Goal: Task Accomplishment & Management: Manage account settings

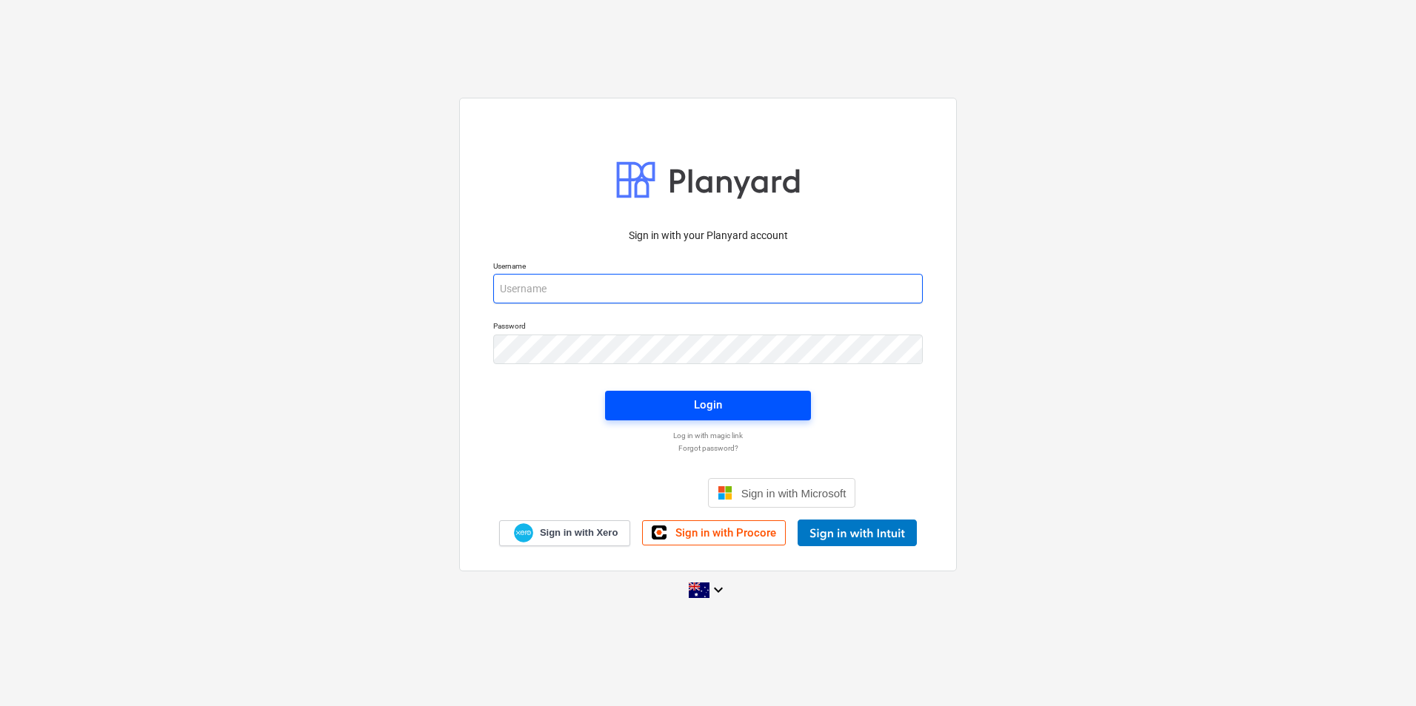
type input "skeane@keanegroup.com.au"
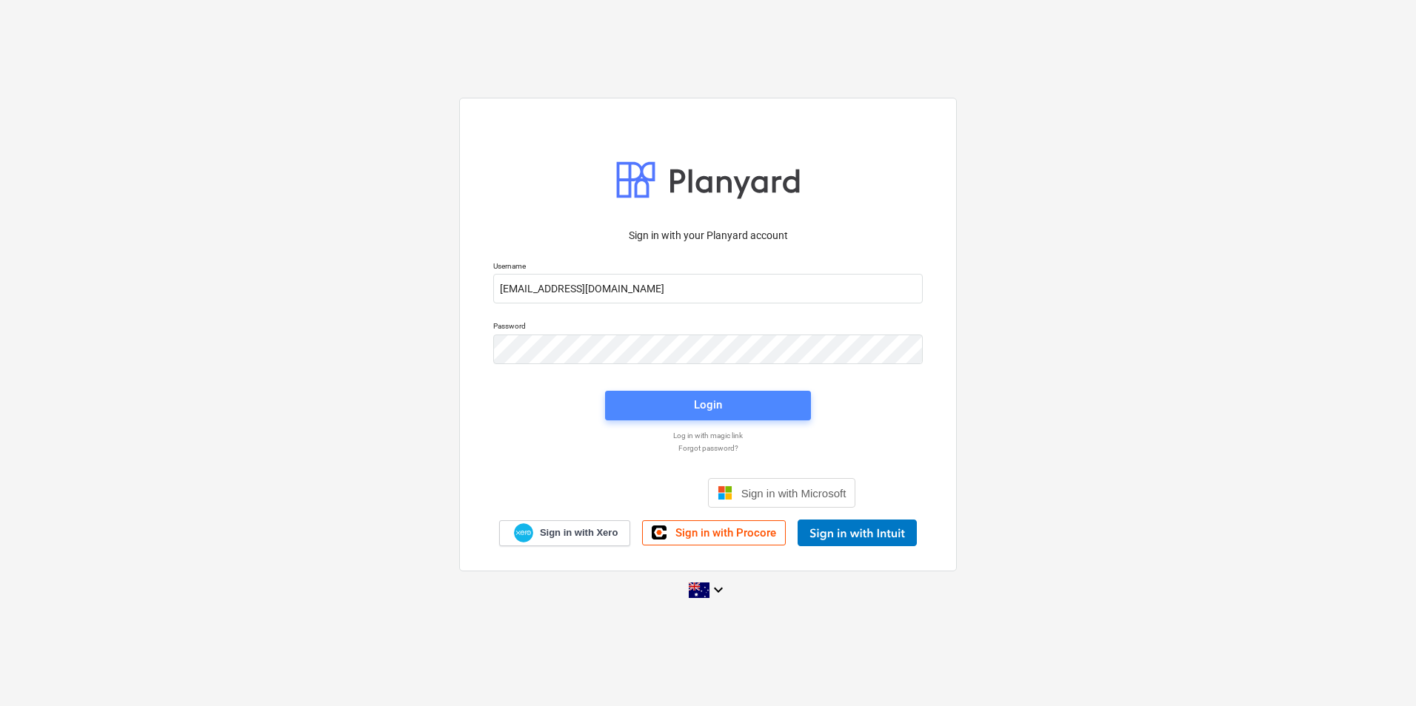
click at [632, 395] on span "Login" at bounding box center [708, 404] width 170 height 19
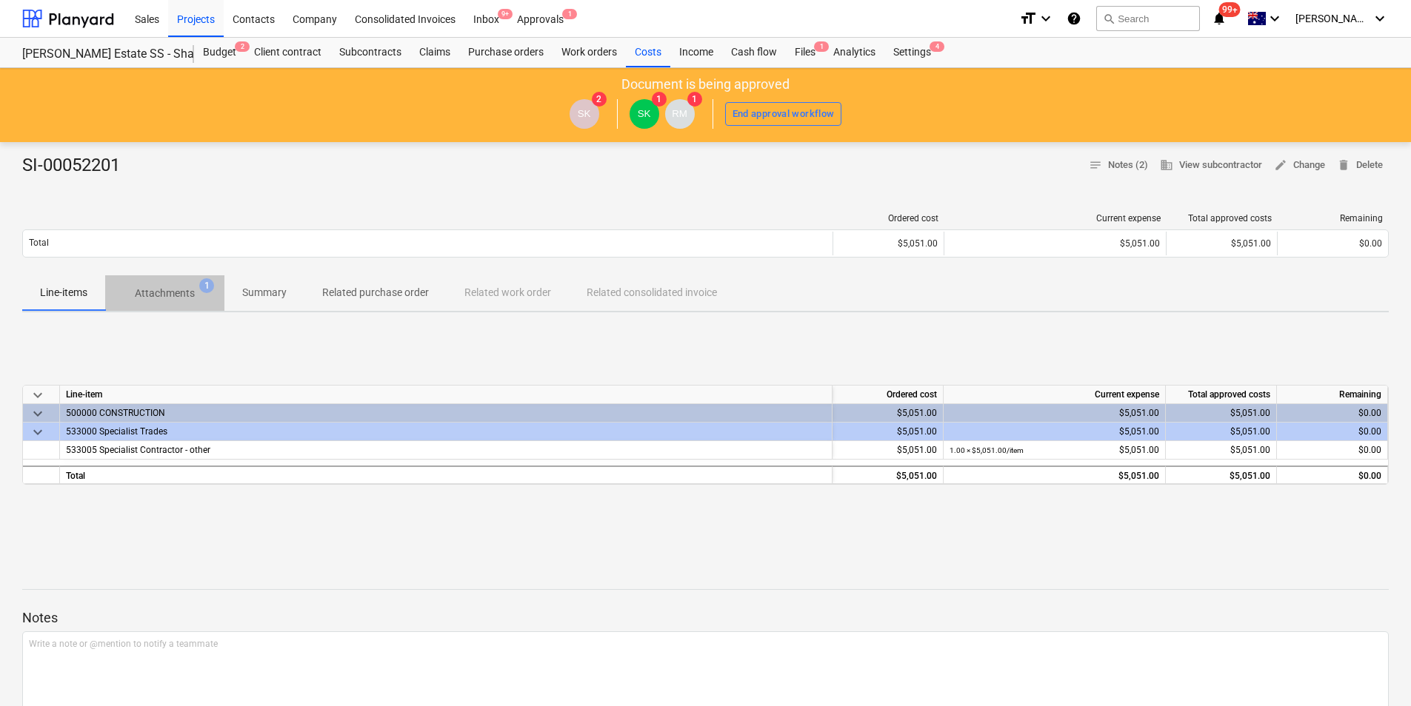
click at [166, 295] on p "Attachments" at bounding box center [165, 294] width 60 height 16
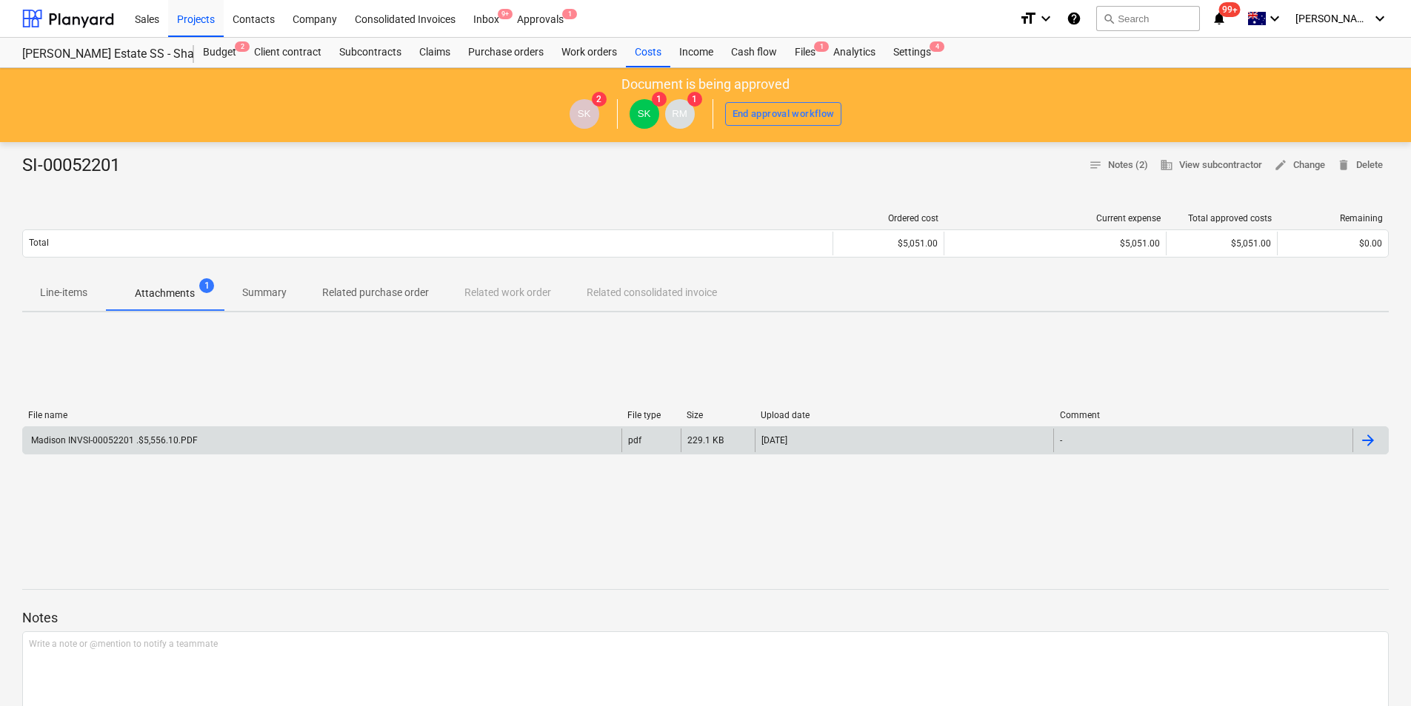
click at [224, 432] on div "Madison INVSI-00052201 .$5,556.10.PDF" at bounding box center [322, 441] width 598 height 24
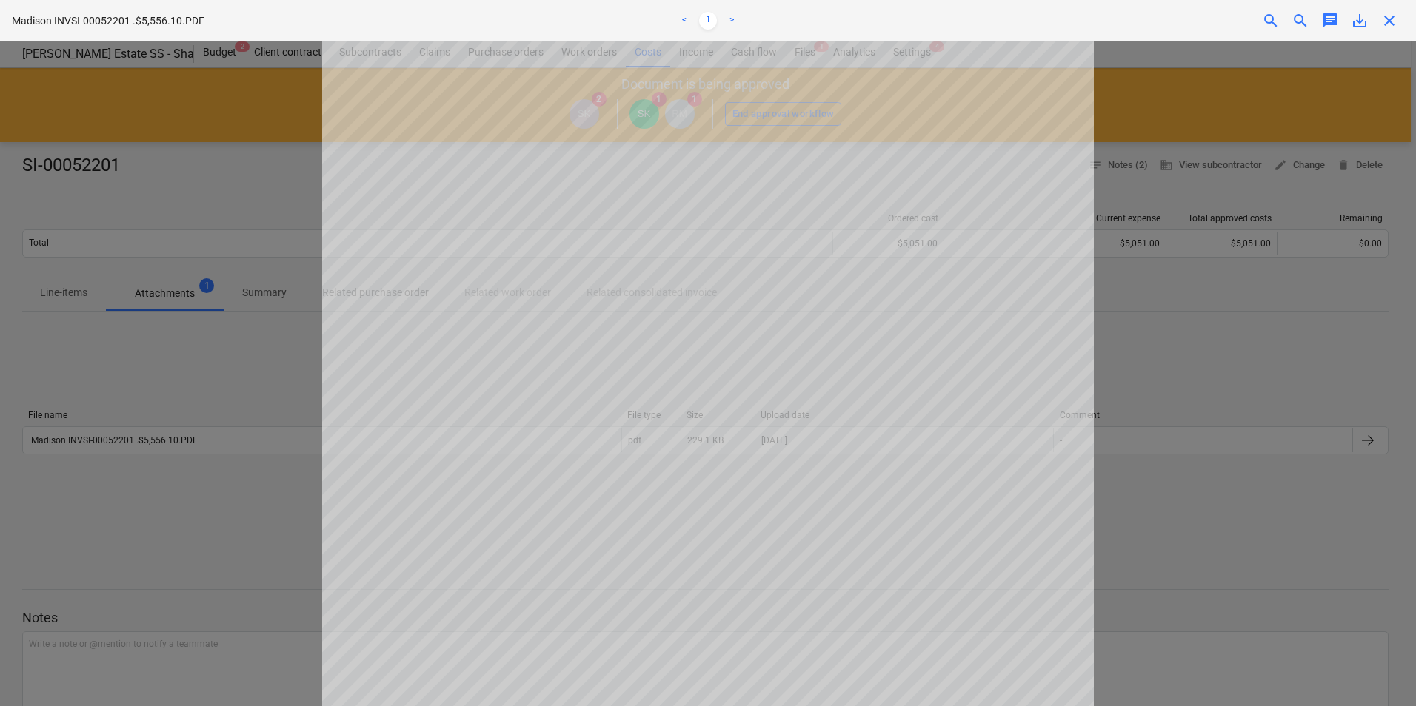
click at [1325, 231] on div at bounding box center [708, 373] width 1416 height 665
click at [1392, 25] on span "close" at bounding box center [1389, 21] width 18 height 18
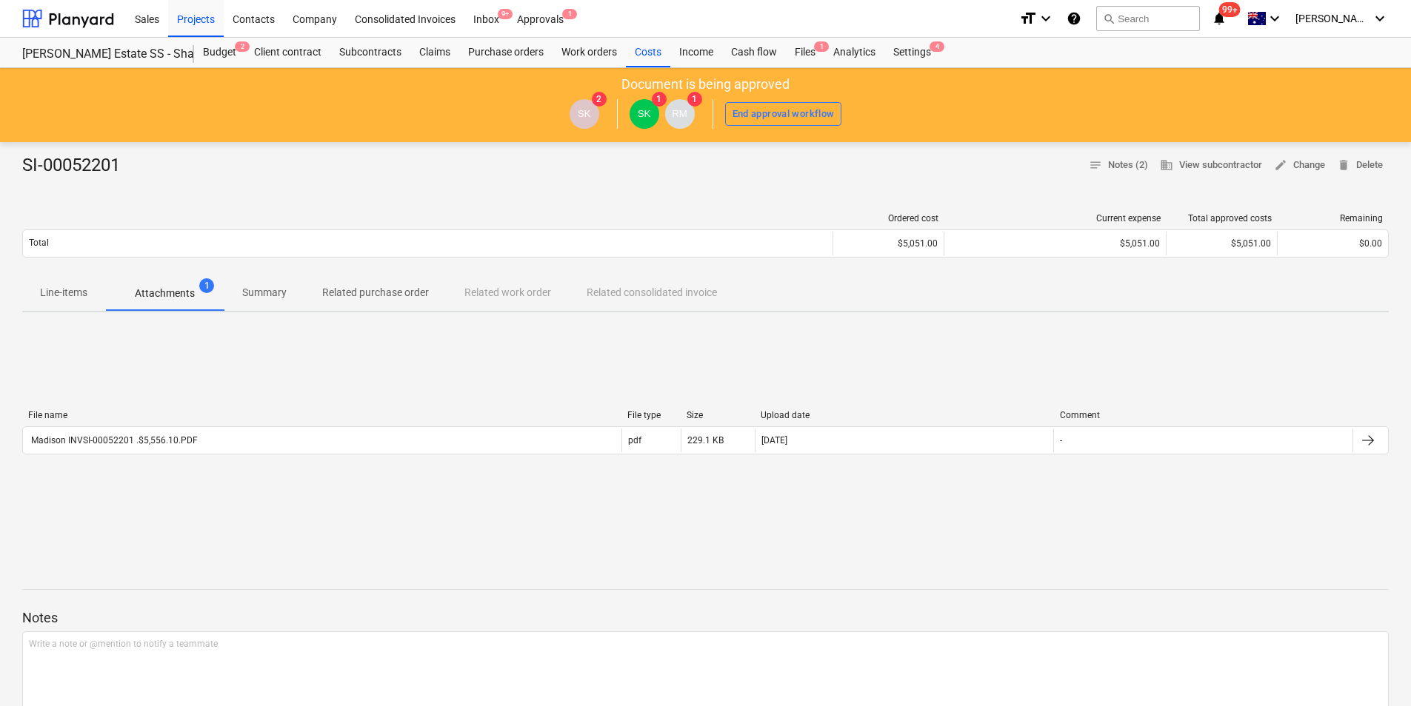
click at [72, 288] on p "Line-items" at bounding box center [63, 293] width 47 height 16
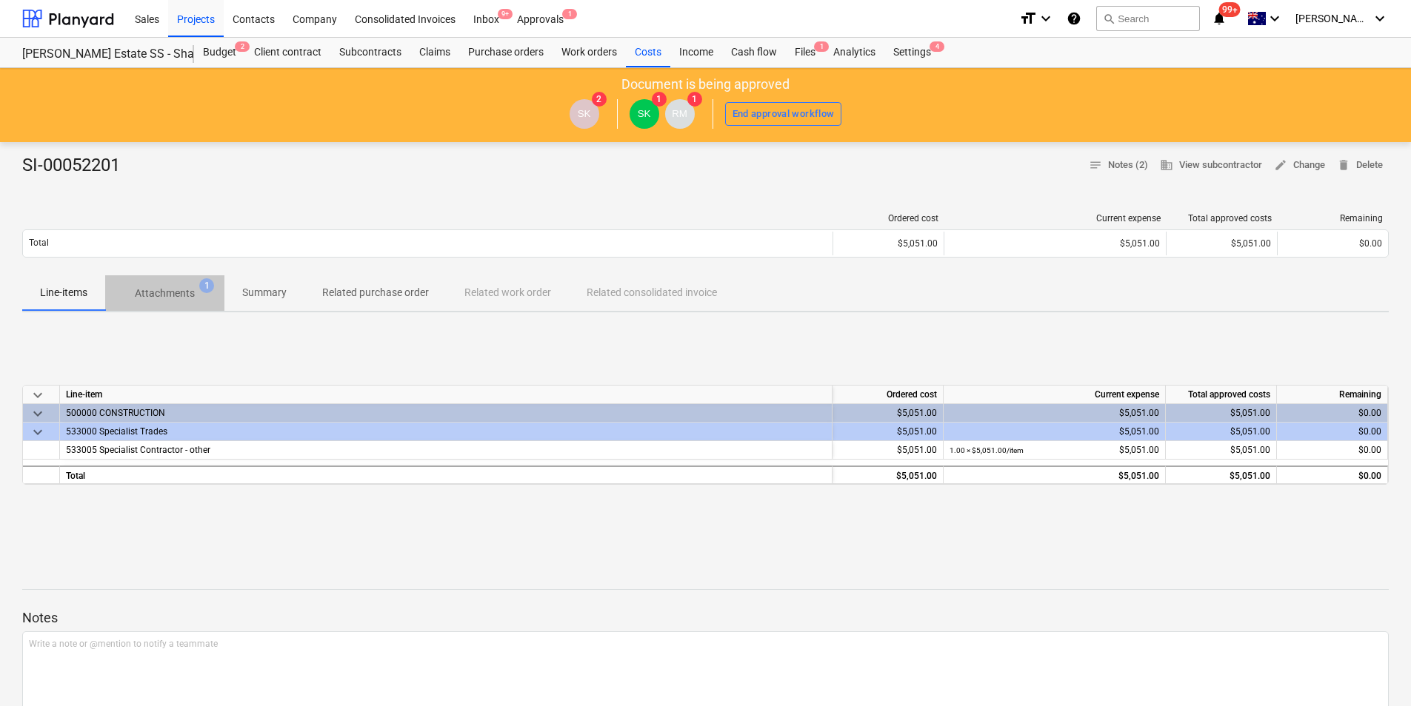
click at [134, 287] on span "Attachments 1" at bounding box center [165, 294] width 84 height 16
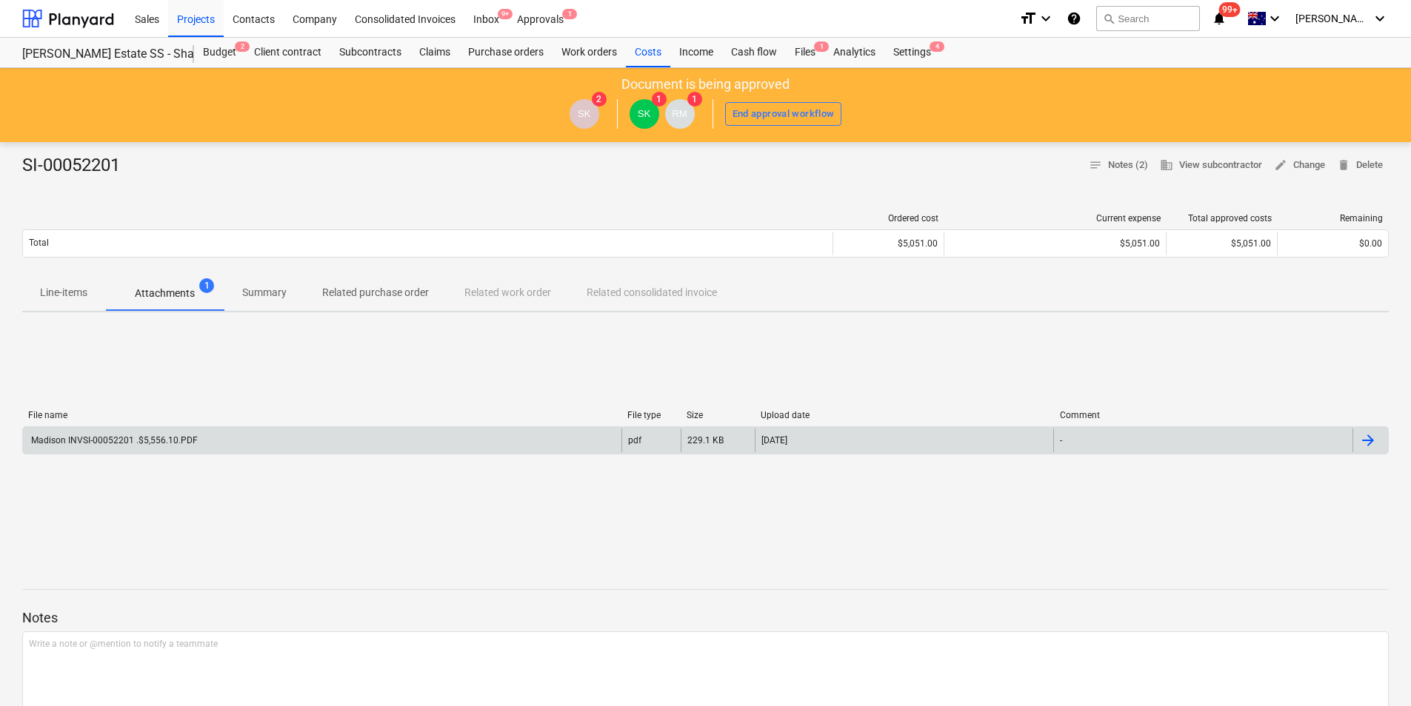
click at [133, 432] on div "Madison INVSI-00052201 .$5,556.10.PDF" at bounding box center [322, 441] width 598 height 24
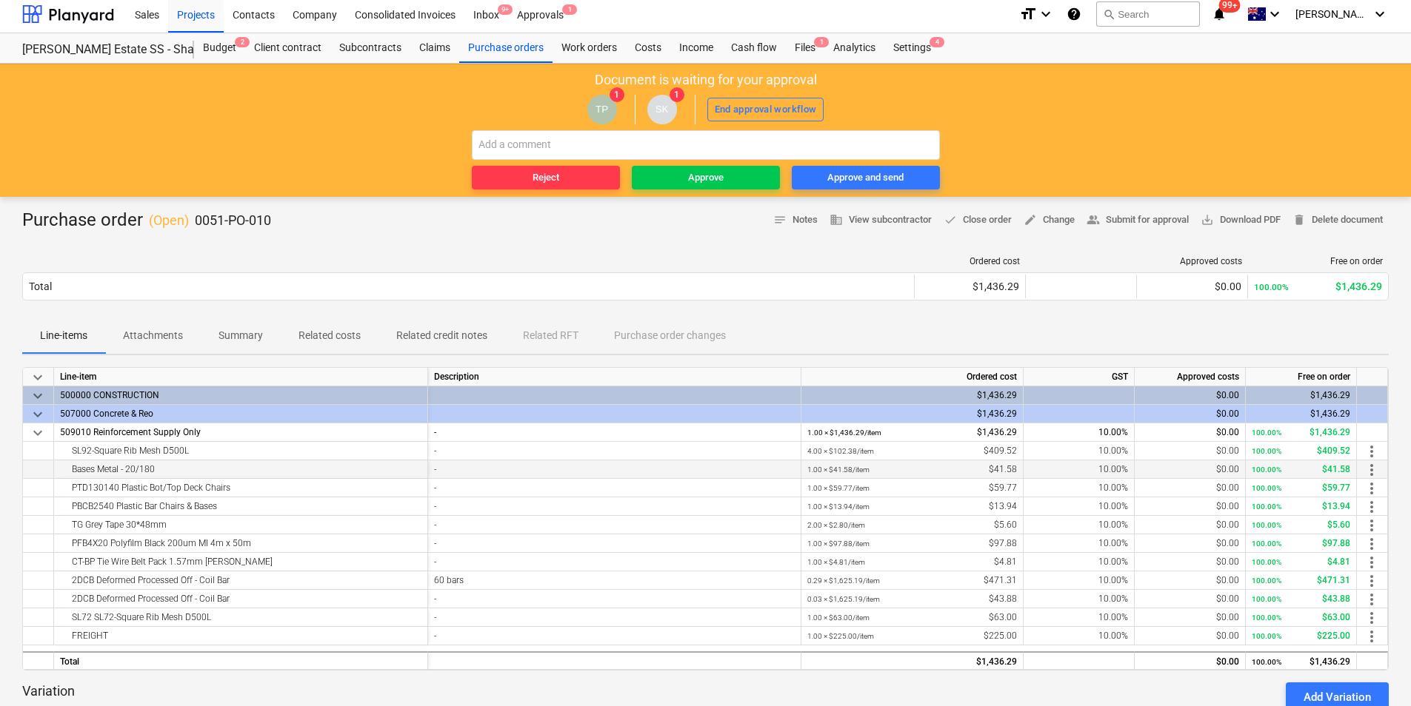
scroll to position [148, 0]
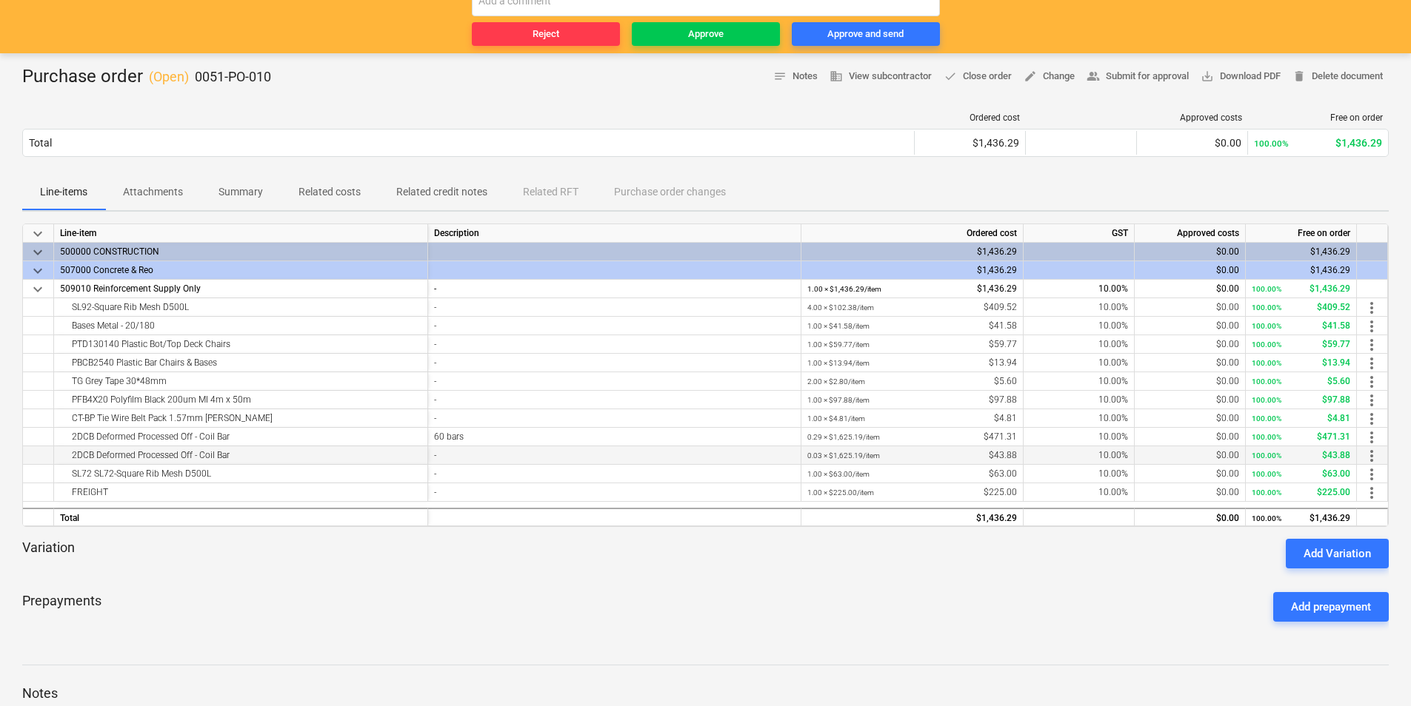
drag, startPoint x: 187, startPoint y: 458, endPoint x: 228, endPoint y: 458, distance: 41.5
click at [228, 458] on div "2DCB Deformed Processed Off - Coil Bar" at bounding box center [240, 455] width 361 height 18
drag, startPoint x: 228, startPoint y: 458, endPoint x: 198, endPoint y: 456, distance: 30.4
click at [198, 456] on div "2DCB Deformed Processed Off - Coil Bar" at bounding box center [240, 455] width 361 height 18
drag, startPoint x: 74, startPoint y: 433, endPoint x: 252, endPoint y: 455, distance: 179.7
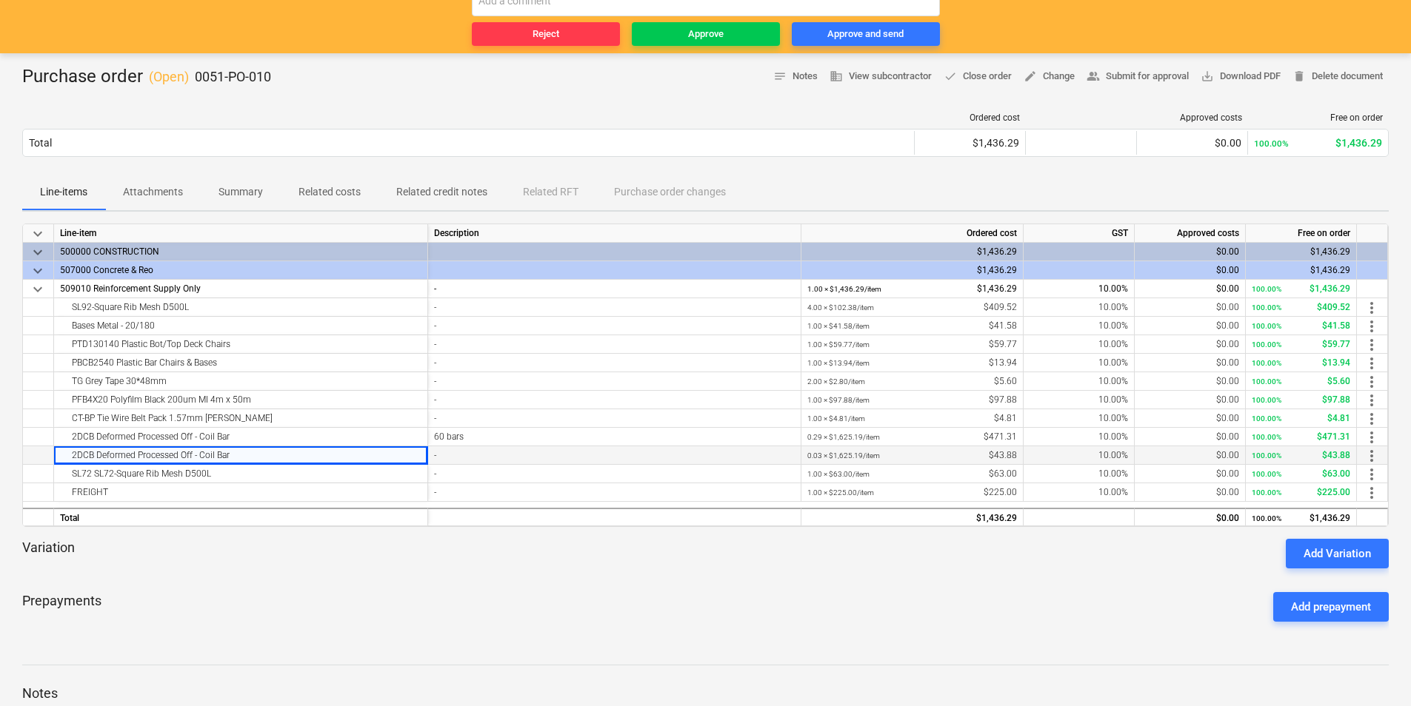
click at [252, 455] on div "keyboard_arrow_down Line-item Description Ordered cost GST Approved costs Free …" at bounding box center [705, 376] width 1366 height 304
drag, startPoint x: 252, startPoint y: 455, endPoint x: 241, endPoint y: 455, distance: 11.9
click at [241, 455] on div "2DCB Deformed Processed Off - Coil Bar" at bounding box center [240, 455] width 361 height 18
drag, startPoint x: 221, startPoint y: 457, endPoint x: 99, endPoint y: 435, distance: 123.5
click at [99, 435] on div "keyboard_arrow_down Line-item Description Ordered cost GST Approved costs Free …" at bounding box center [705, 376] width 1366 height 304
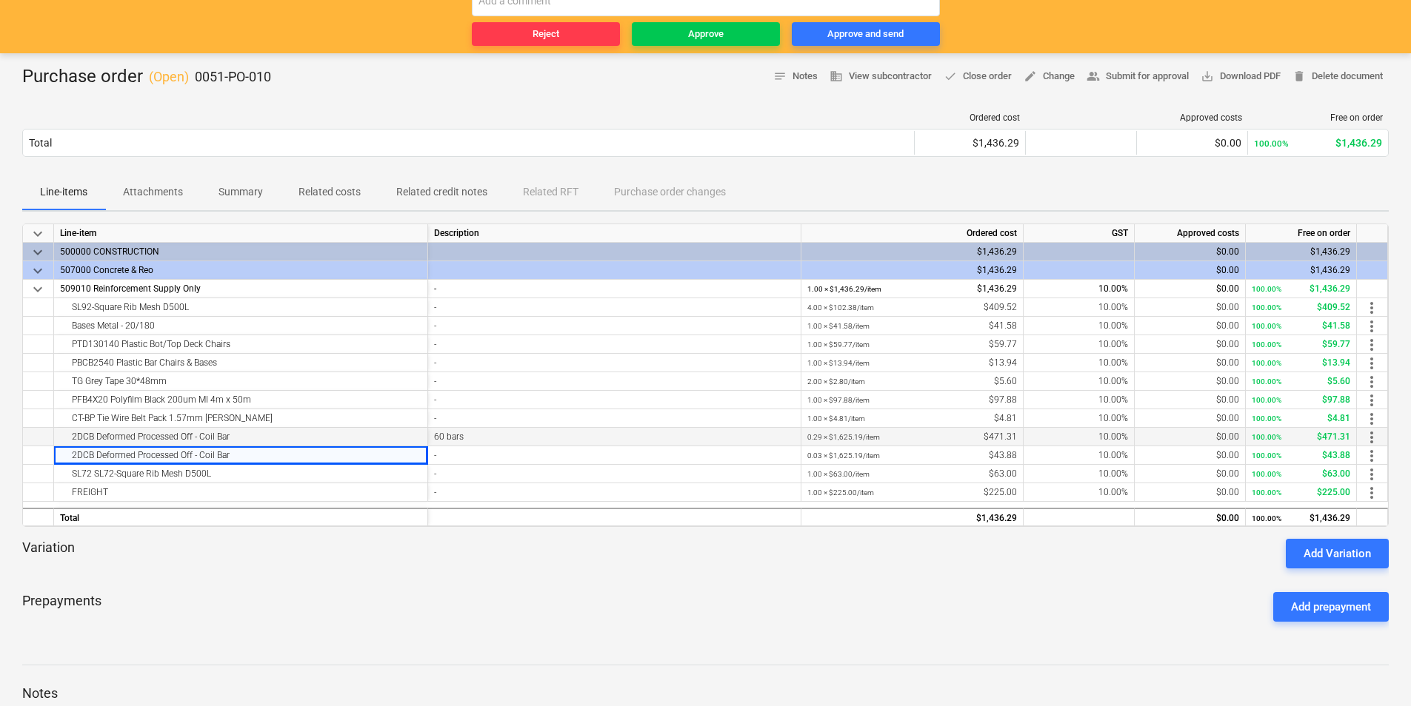
click at [98, 435] on div "2DCB Deformed Processed Off - Coil Bar" at bounding box center [240, 437] width 361 height 18
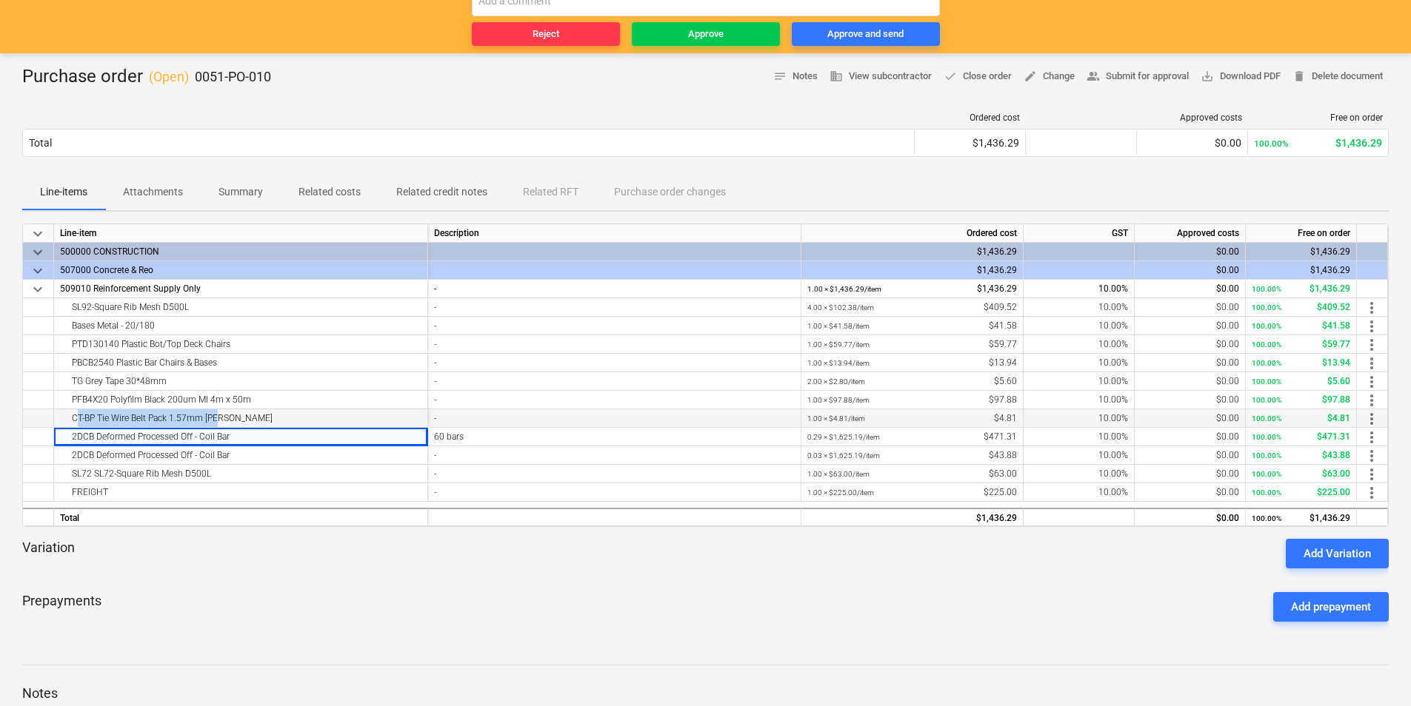
drag, startPoint x: 89, startPoint y: 416, endPoint x: 213, endPoint y: 425, distance: 124.7
click at [213, 425] on div "CT-BP Tie Wire Belt Pack 1.57mm [PERSON_NAME]" at bounding box center [240, 418] width 361 height 18
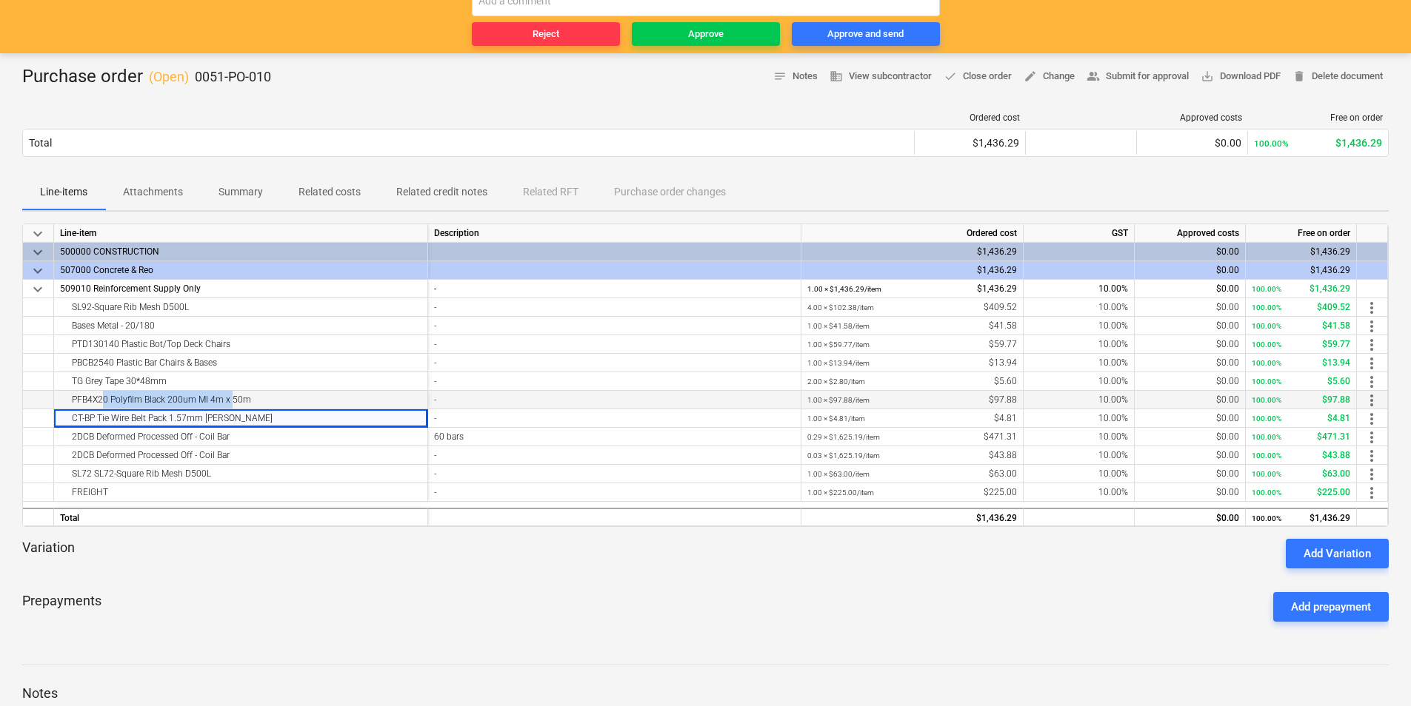
drag, startPoint x: 114, startPoint y: 401, endPoint x: 227, endPoint y: 407, distance: 113.4
click at [227, 407] on div "PFB4X20 Polyfilm Black 200um MI 4m x 50m" at bounding box center [240, 400] width 361 height 18
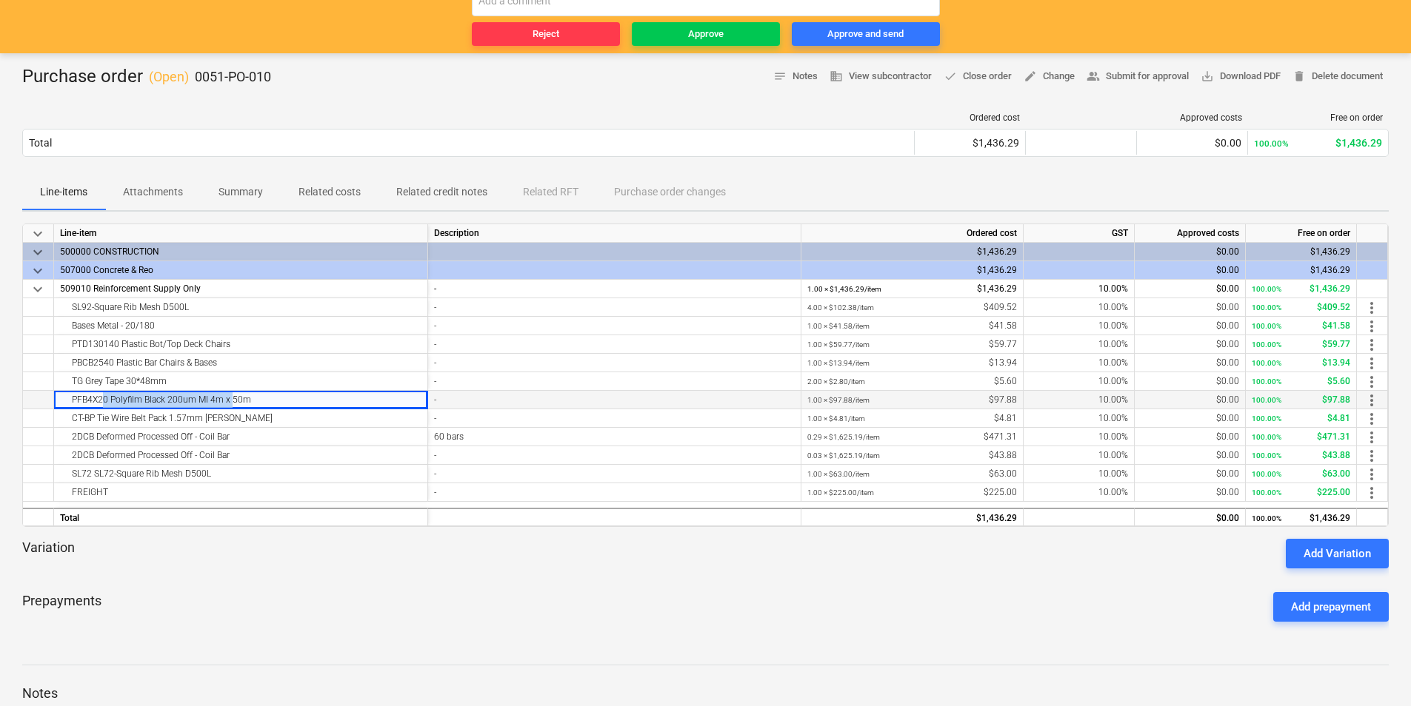
click at [227, 407] on div "PFB4X20 Polyfilm Black 200um MI 4m x 50m" at bounding box center [240, 400] width 361 height 18
drag, startPoint x: 102, startPoint y: 381, endPoint x: 141, endPoint y: 387, distance: 39.7
click at [141, 387] on div "TG Grey Tape 30*48mm" at bounding box center [240, 381] width 361 height 18
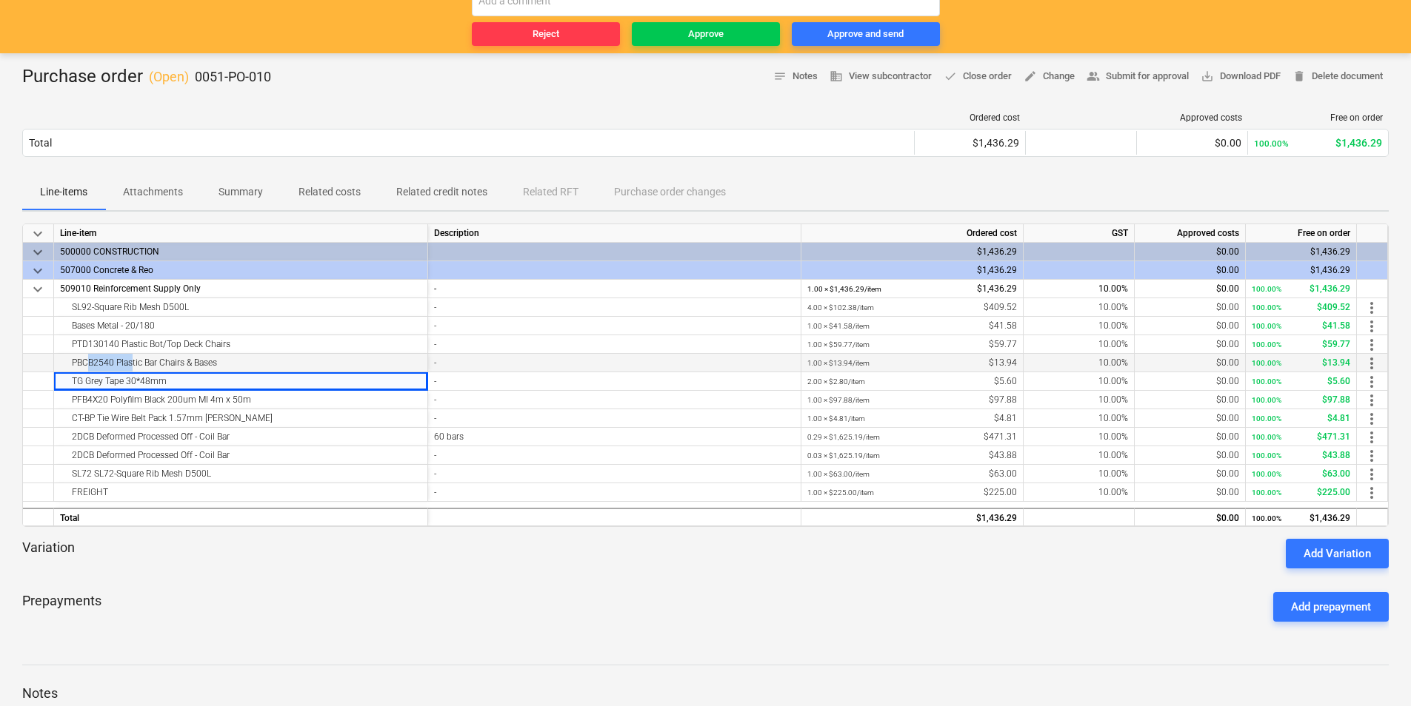
drag, startPoint x: 141, startPoint y: 387, endPoint x: 130, endPoint y: 361, distance: 27.8
click at [130, 361] on div "PBCB2540 Plastic Bar Chairs & Bases" at bounding box center [240, 363] width 361 height 18
drag, startPoint x: 130, startPoint y: 361, endPoint x: 182, endPoint y: 378, distance: 55.0
click at [182, 378] on div "TG Grey Tape 30*48mm" at bounding box center [240, 381] width 361 height 18
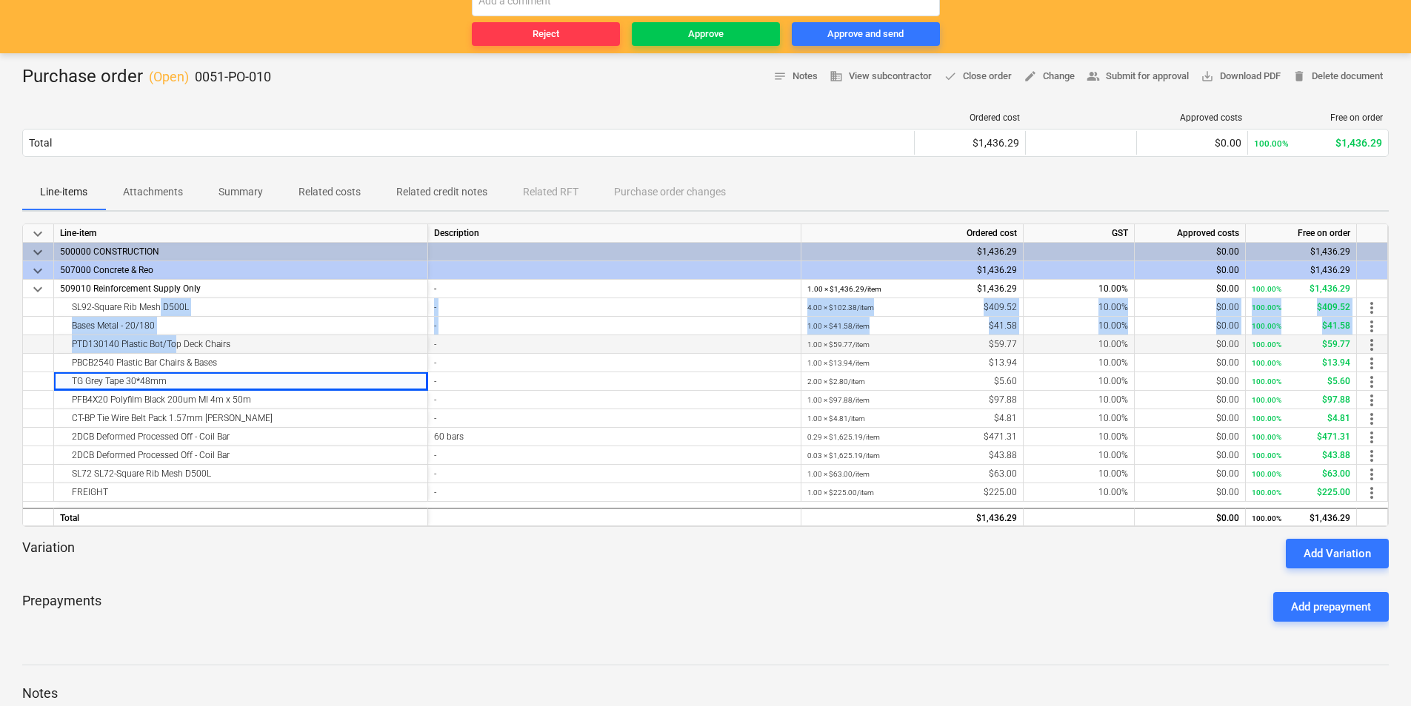
drag, startPoint x: 156, startPoint y: 309, endPoint x: 170, endPoint y: 346, distance: 39.6
click at [170, 346] on div "keyboard_arrow_down Line-item Description Ordered cost GST Approved costs Free …" at bounding box center [705, 376] width 1366 height 304
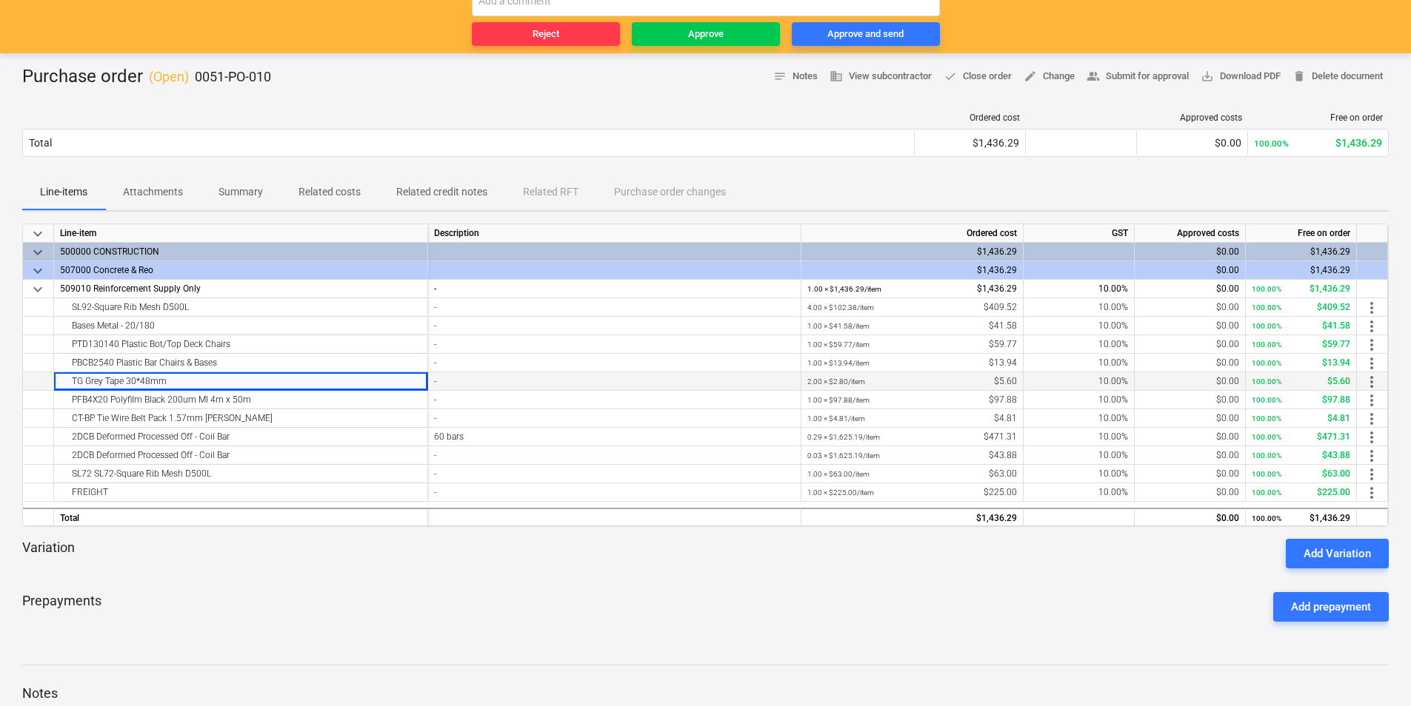
drag, startPoint x: 170, startPoint y: 346, endPoint x: 195, endPoint y: 389, distance: 50.4
click at [195, 389] on div "TG Grey Tape 30*48mm" at bounding box center [240, 381] width 361 height 18
drag, startPoint x: 96, startPoint y: 304, endPoint x: 1016, endPoint y: 304, distance: 919.6
click at [0, 0] on div "SL92-Square Rib Mesh D500L - 4.00 × $102.38 / item $409.52 10.00% $0.00 100.00%…" at bounding box center [0, 0] width 0 height 0
drag, startPoint x: 77, startPoint y: 325, endPoint x: 295, endPoint y: 335, distance: 217.9
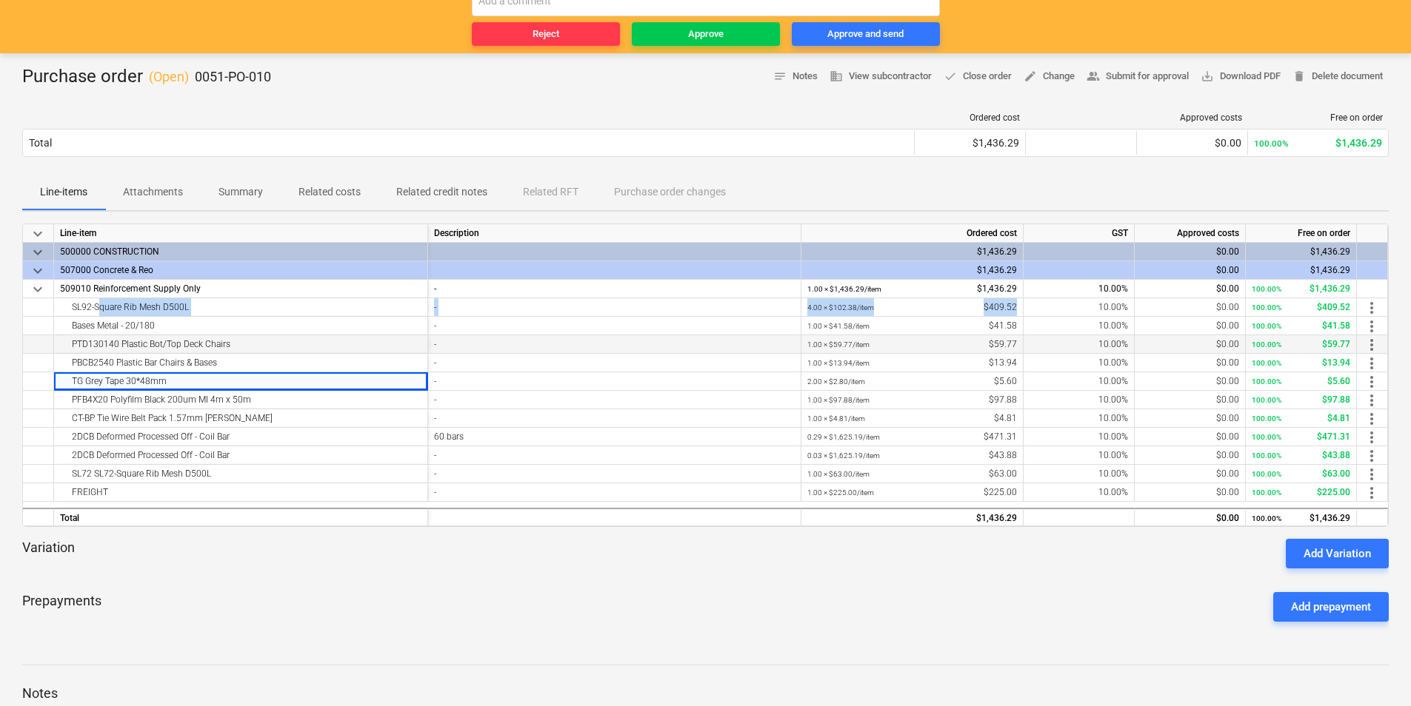
click at [295, 335] on div "keyboard_arrow_down Line-item Description Ordered cost GST Approved costs Free …" at bounding box center [705, 376] width 1366 height 304
drag, startPoint x: 295, startPoint y: 335, endPoint x: 196, endPoint y: 341, distance: 98.6
click at [189, 338] on div "PTD130140 Plastic Bot/Top Deck Chairs" at bounding box center [240, 344] width 361 height 18
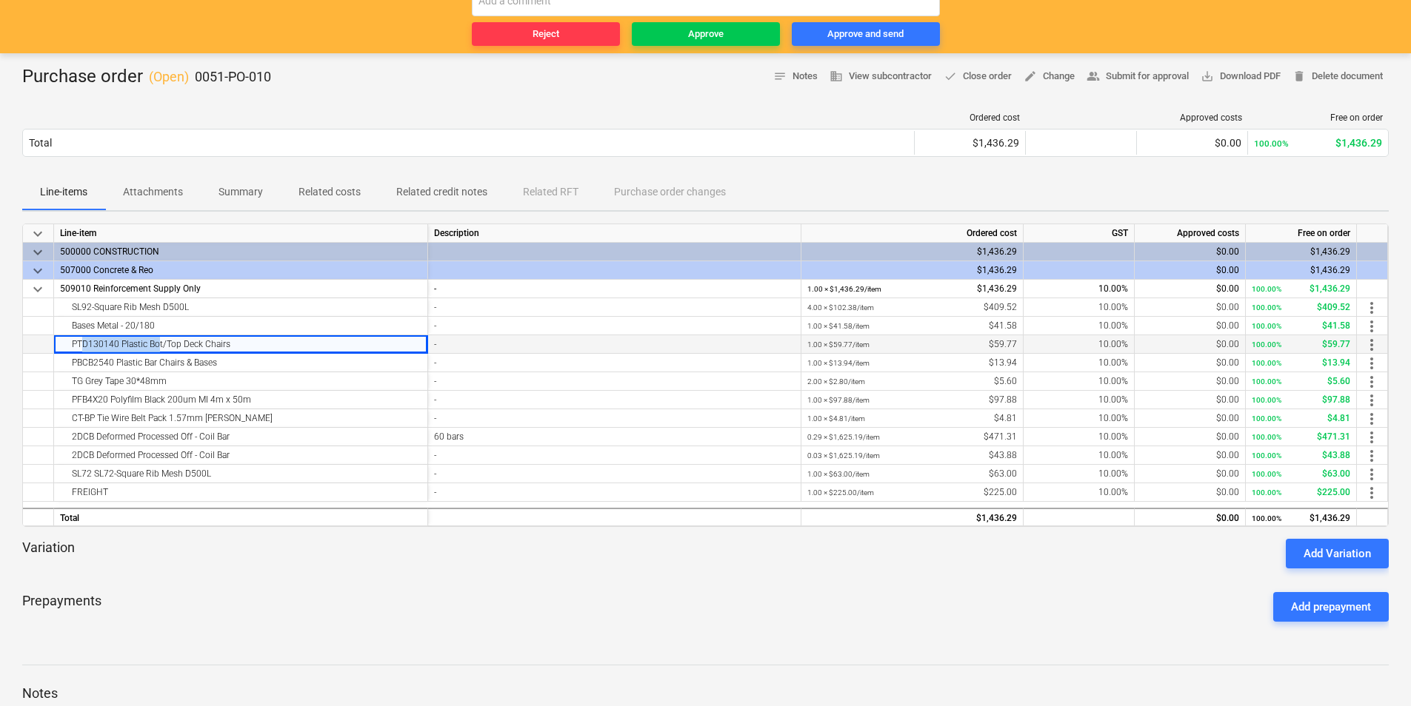
drag, startPoint x: 87, startPoint y: 346, endPoint x: 153, endPoint y: 346, distance: 65.2
click at [153, 346] on div "PTD130140 Plastic Bot/Top Deck Chairs" at bounding box center [240, 344] width 361 height 18
drag, startPoint x: 153, startPoint y: 346, endPoint x: 209, endPoint y: 361, distance: 58.2
click at [209, 361] on div "PBCB2540 Plastic Bar Chairs & Bases" at bounding box center [240, 363] width 361 height 18
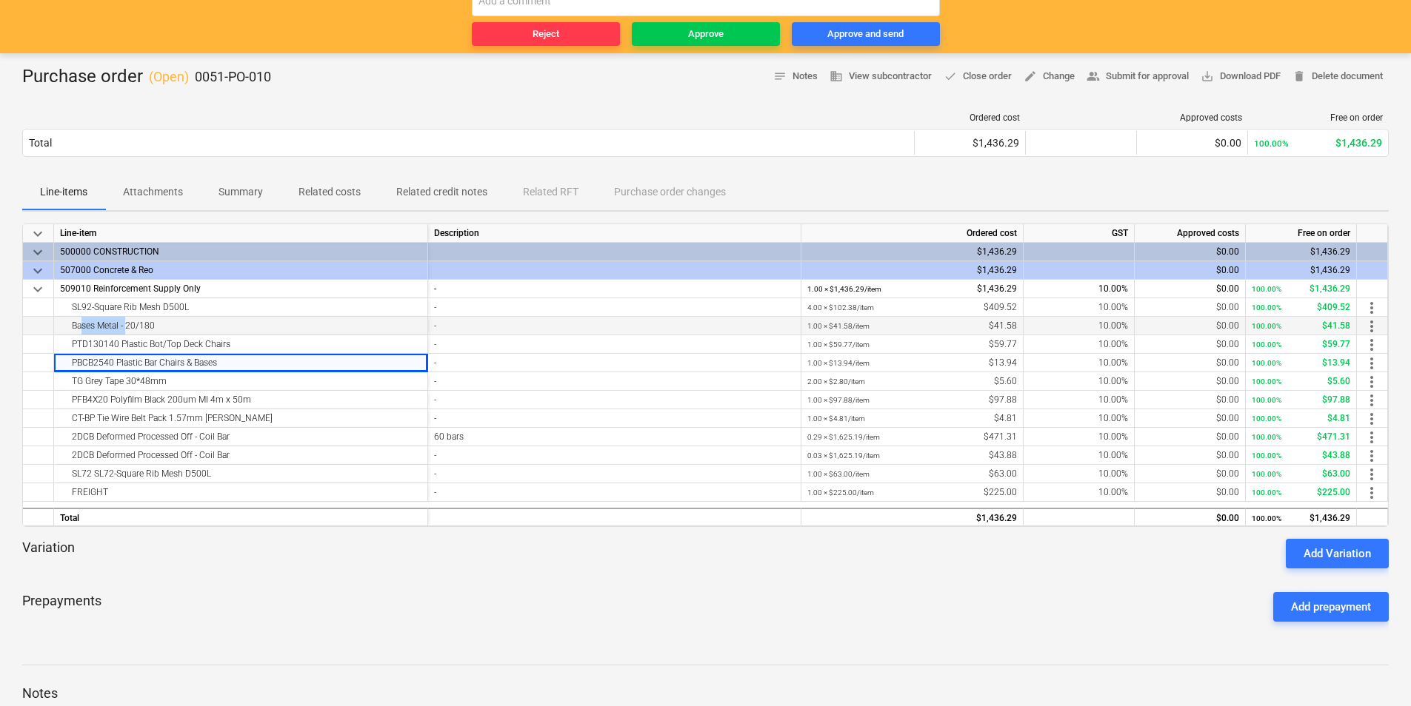
drag, startPoint x: 209, startPoint y: 361, endPoint x: 125, endPoint y: 329, distance: 89.5
click at [125, 329] on div "Bases Metal - 20/180" at bounding box center [240, 326] width 361 height 18
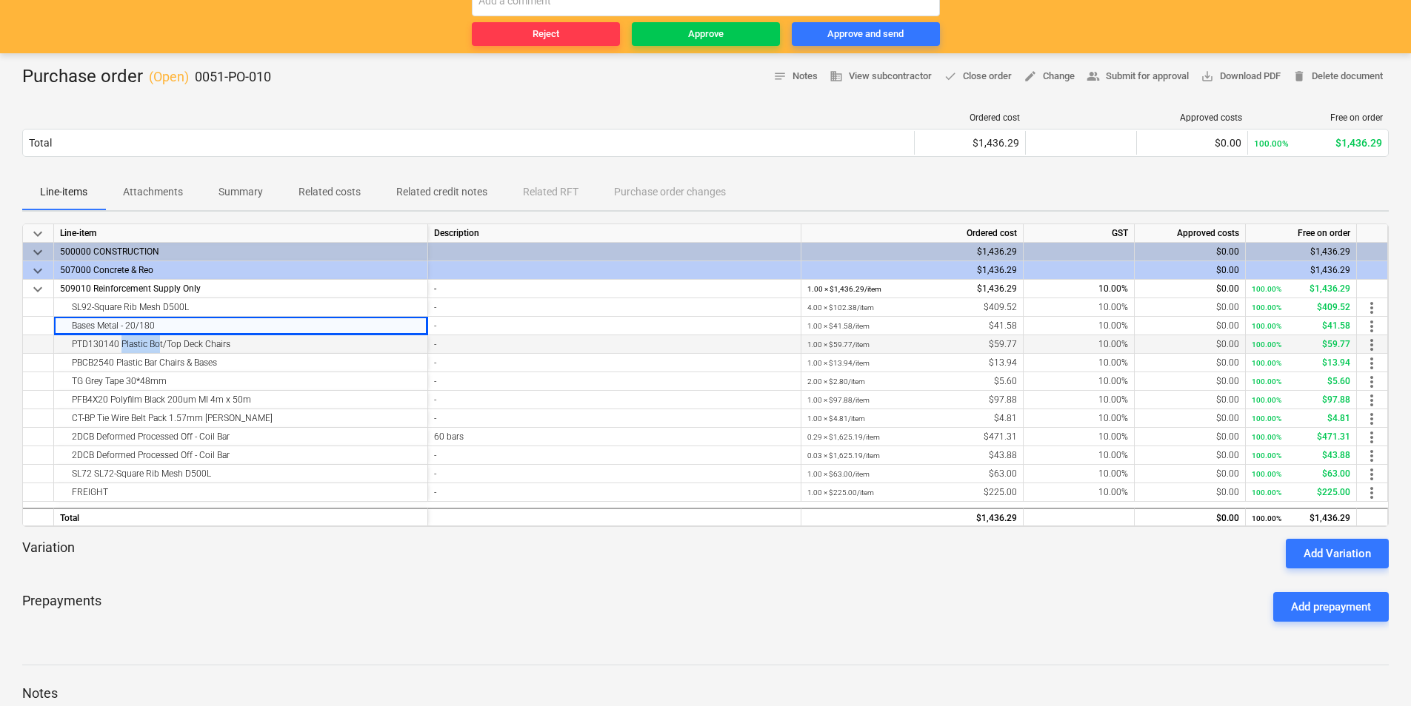
drag, startPoint x: 125, startPoint y: 329, endPoint x: 160, endPoint y: 352, distance: 41.7
click at [160, 352] on div "PTD130140 Plastic Bot/Top Deck Chairs" at bounding box center [240, 344] width 361 height 18
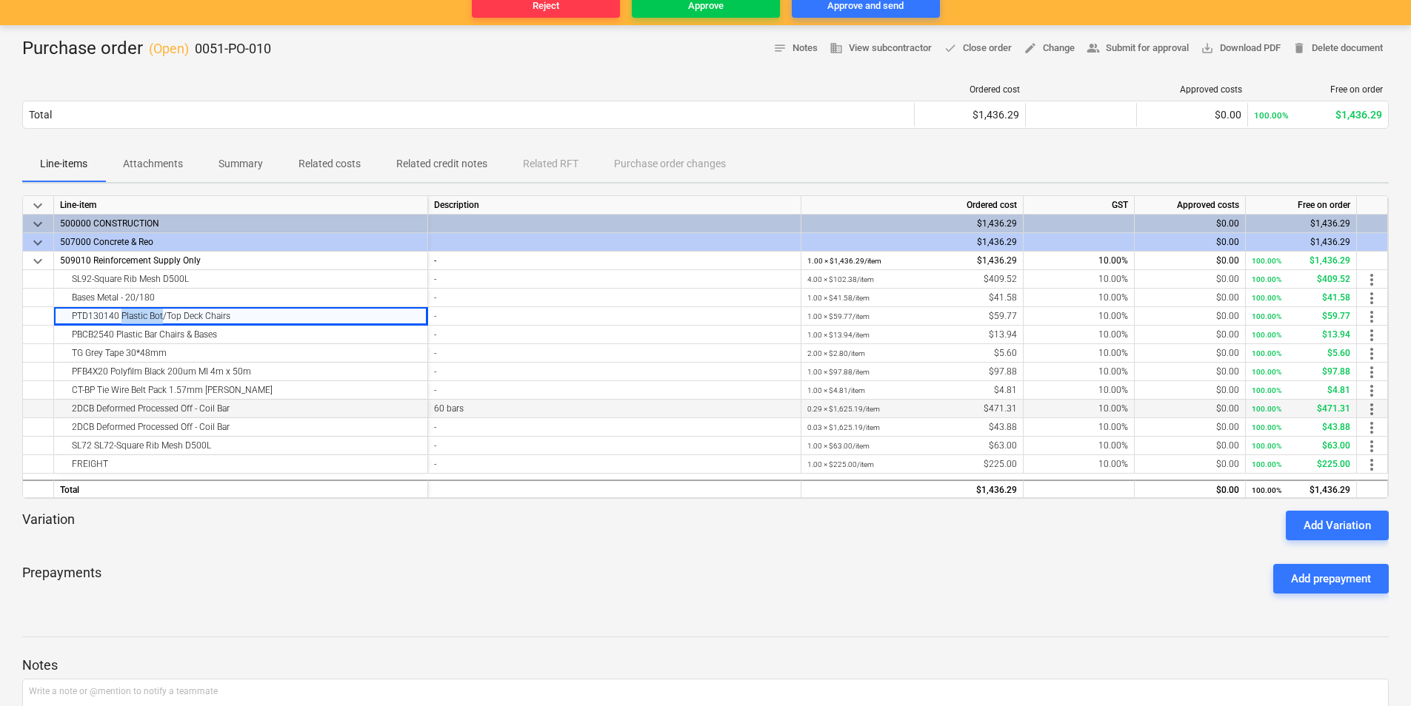
scroll to position [222, 0]
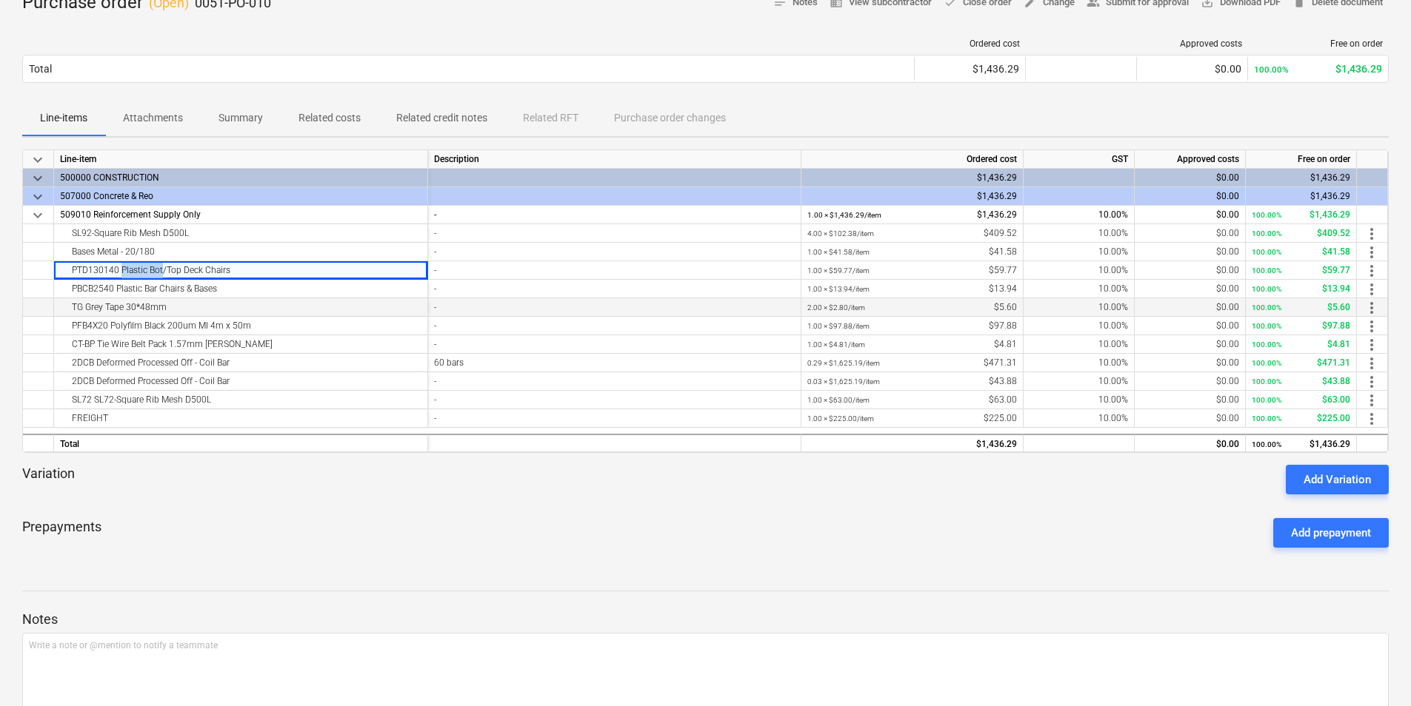
drag, startPoint x: 83, startPoint y: 309, endPoint x: 189, endPoint y: 312, distance: 105.9
click at [189, 312] on div "TG Grey Tape 30*48mm" at bounding box center [240, 307] width 361 height 18
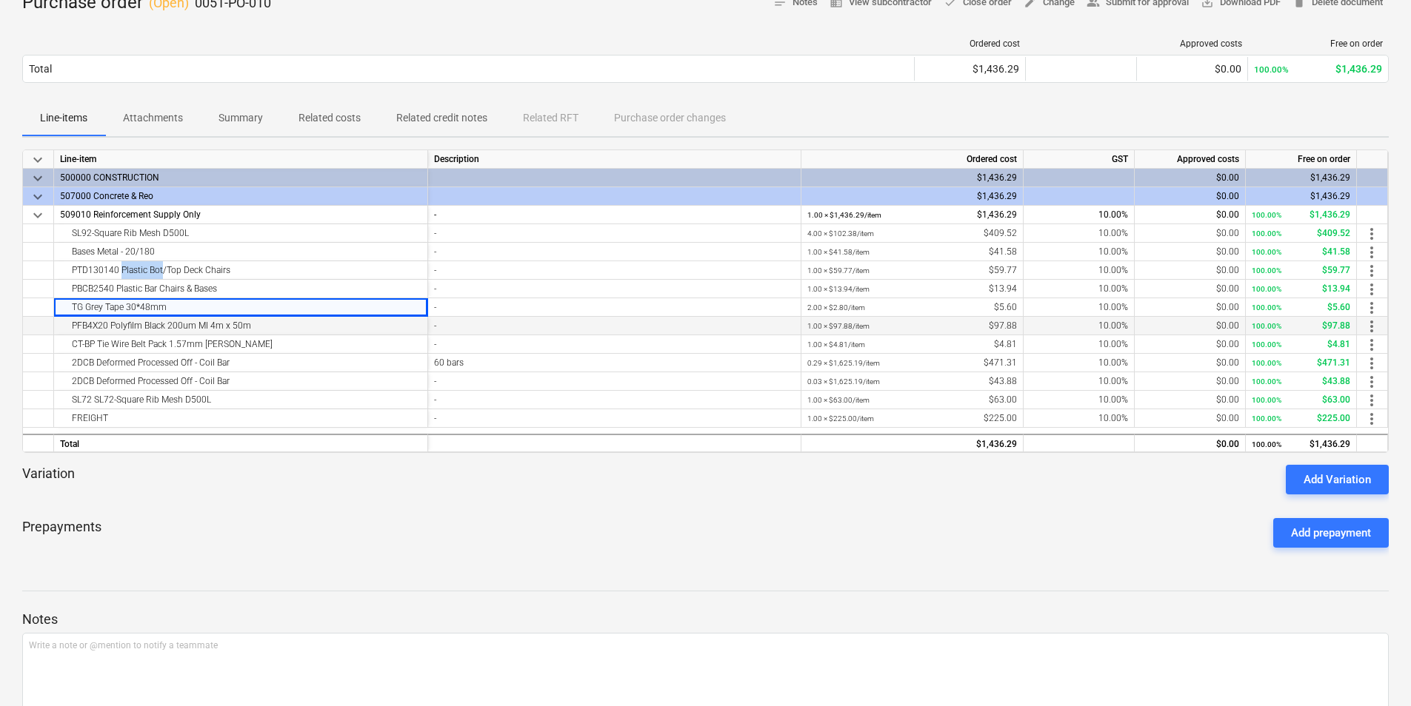
drag, startPoint x: 189, startPoint y: 312, endPoint x: 294, endPoint y: 327, distance: 106.2
click at [294, 327] on div "PFB4X20 Polyfilm Black 200um MI 4m x 50m" at bounding box center [240, 326] width 361 height 18
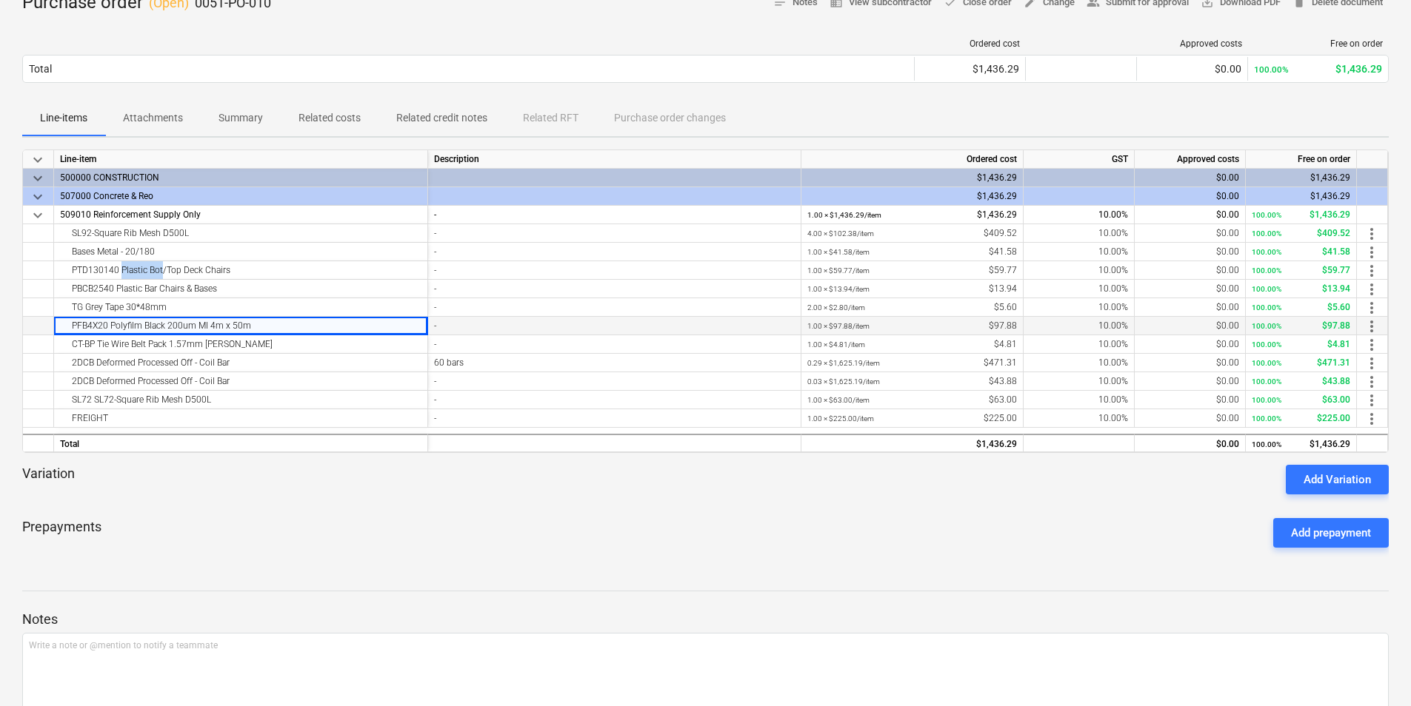
drag, startPoint x: 294, startPoint y: 327, endPoint x: 275, endPoint y: 333, distance: 19.7
click at [276, 333] on div "PFB4X20 Polyfilm Black 200um MI 4m x 50m" at bounding box center [240, 326] width 361 height 18
drag, startPoint x: 135, startPoint y: 340, endPoint x: 310, endPoint y: 336, distance: 174.8
click at [310, 336] on div "CT-BP Tie Wire Belt Pack 1.57mm [PERSON_NAME]" at bounding box center [240, 344] width 361 height 18
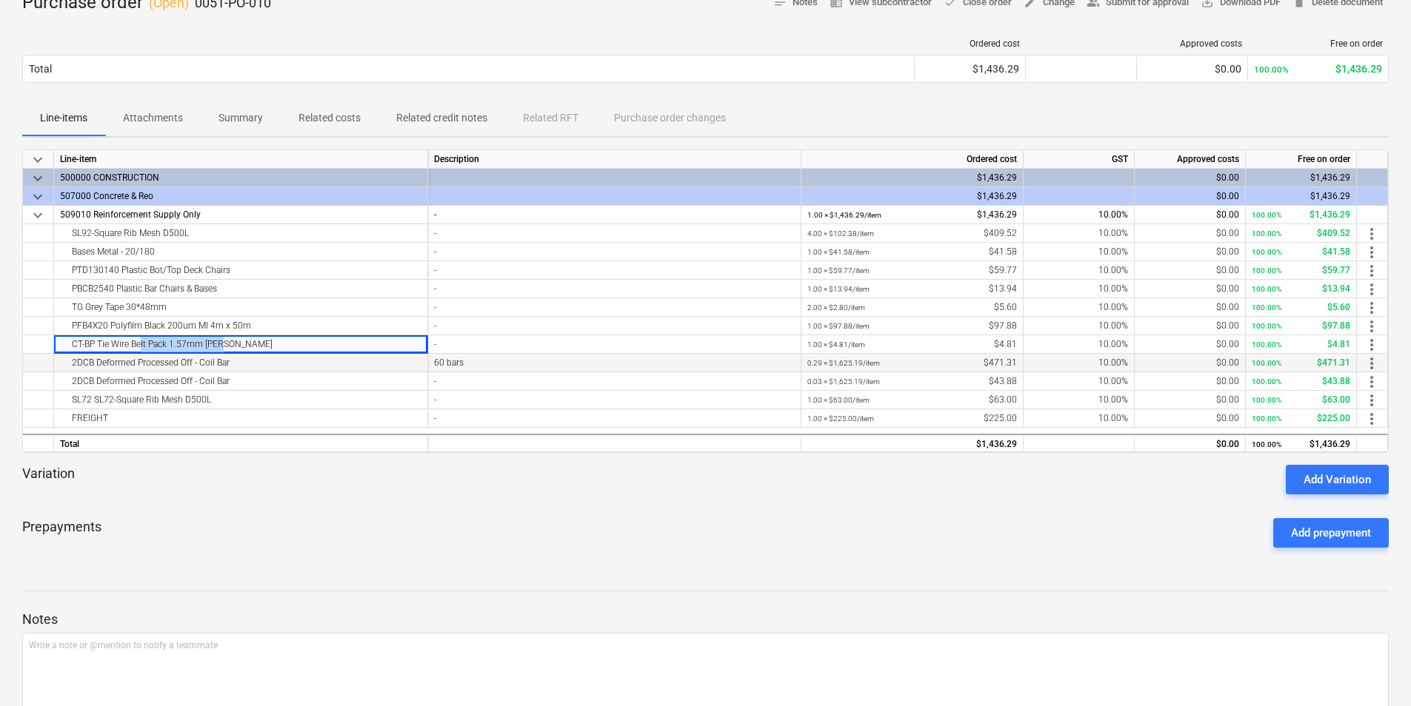
drag, startPoint x: 310, startPoint y: 336, endPoint x: 272, endPoint y: 354, distance: 41.7
click at [275, 353] on div "CT-BP Tie Wire Belt Pack 1.57mm [PERSON_NAME]" at bounding box center [241, 344] width 374 height 19
drag, startPoint x: 70, startPoint y: 363, endPoint x: 316, endPoint y: 358, distance: 245.9
click at [316, 358] on div "2DCB Deformed Processed Off - Coil Bar" at bounding box center [240, 363] width 361 height 18
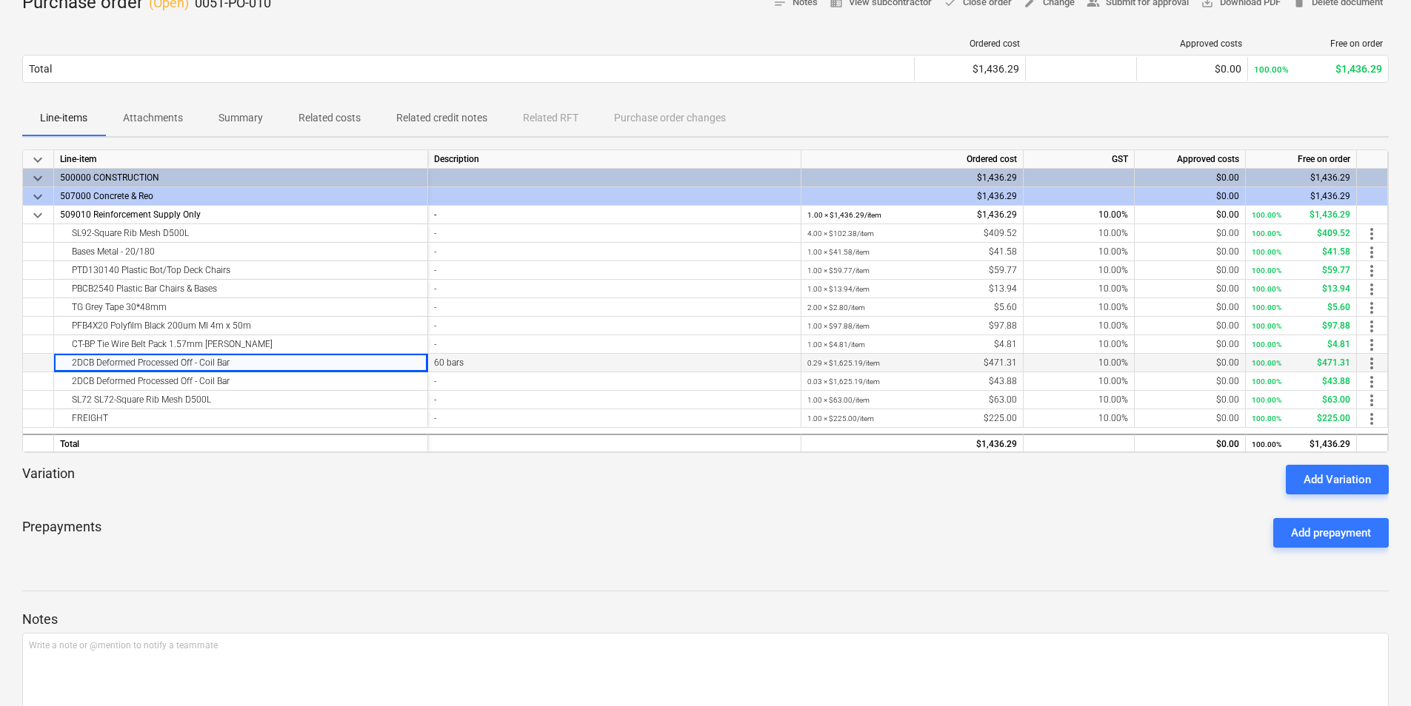
drag, startPoint x: 316, startPoint y: 358, endPoint x: 293, endPoint y: 360, distance: 23.1
click at [293, 360] on div "2DCB Deformed Processed Off - Coil Bar" at bounding box center [240, 363] width 361 height 18
drag, startPoint x: 421, startPoint y: 356, endPoint x: 479, endPoint y: 358, distance: 58.5
click at [0, 0] on div "2DCB Deformed Processed Off - Coil Bar 60 bars 0.29 × $1,625.19 / item $471.31 …" at bounding box center [0, 0] width 0 height 0
drag, startPoint x: 110, startPoint y: 386, endPoint x: 939, endPoint y: 385, distance: 828.6
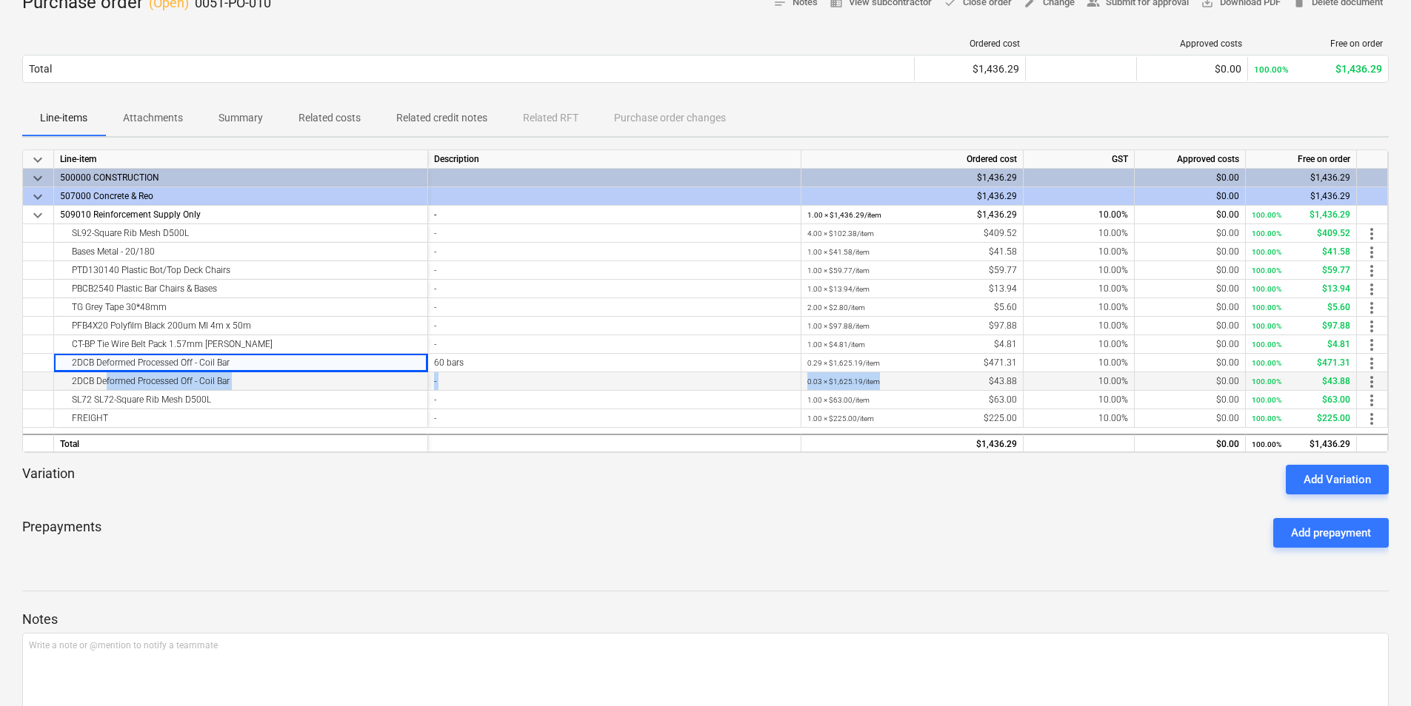
click at [0, 0] on div "2DCB Deformed Processed Off - Coil Bar - 0.03 × $1,625.19 / item $43.88 10.00% …" at bounding box center [0, 0] width 0 height 0
click at [934, 385] on div "0.03 × $1,625.19 / item $43.88" at bounding box center [912, 381] width 210 height 19
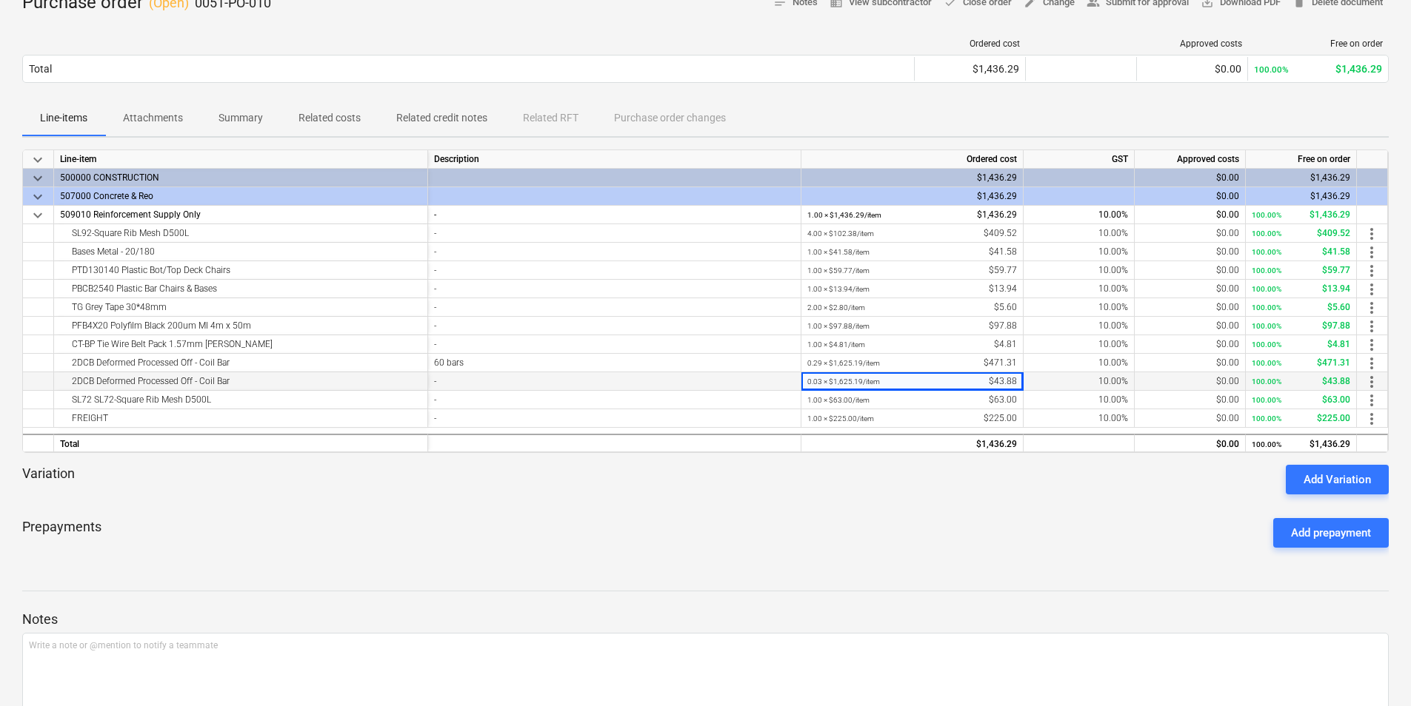
click at [178, 387] on div "2DCB Deformed Processed Off - Coil Bar" at bounding box center [240, 381] width 361 height 18
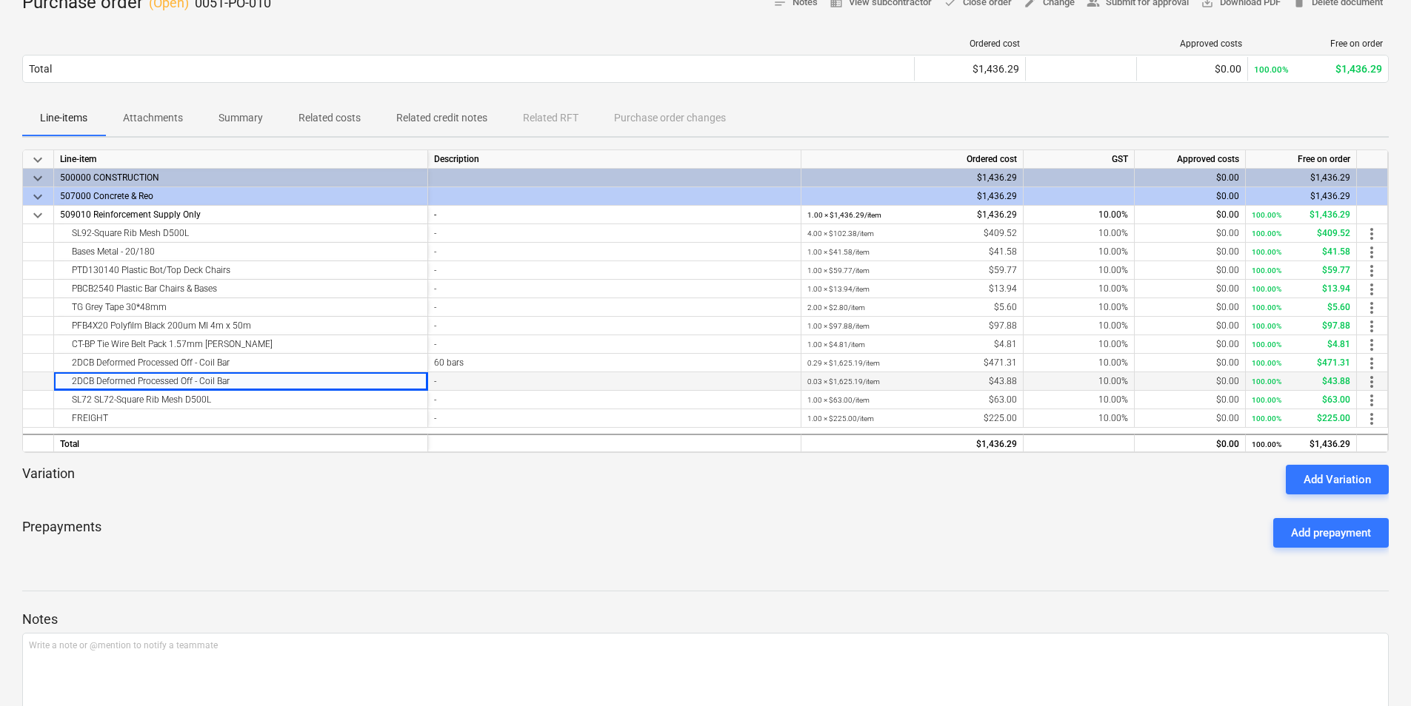
drag, startPoint x: 58, startPoint y: 387, endPoint x: 255, endPoint y: 389, distance: 197.0
click at [255, 389] on div "2DCB Deformed Processed Off - Coil Bar" at bounding box center [241, 381] width 374 height 19
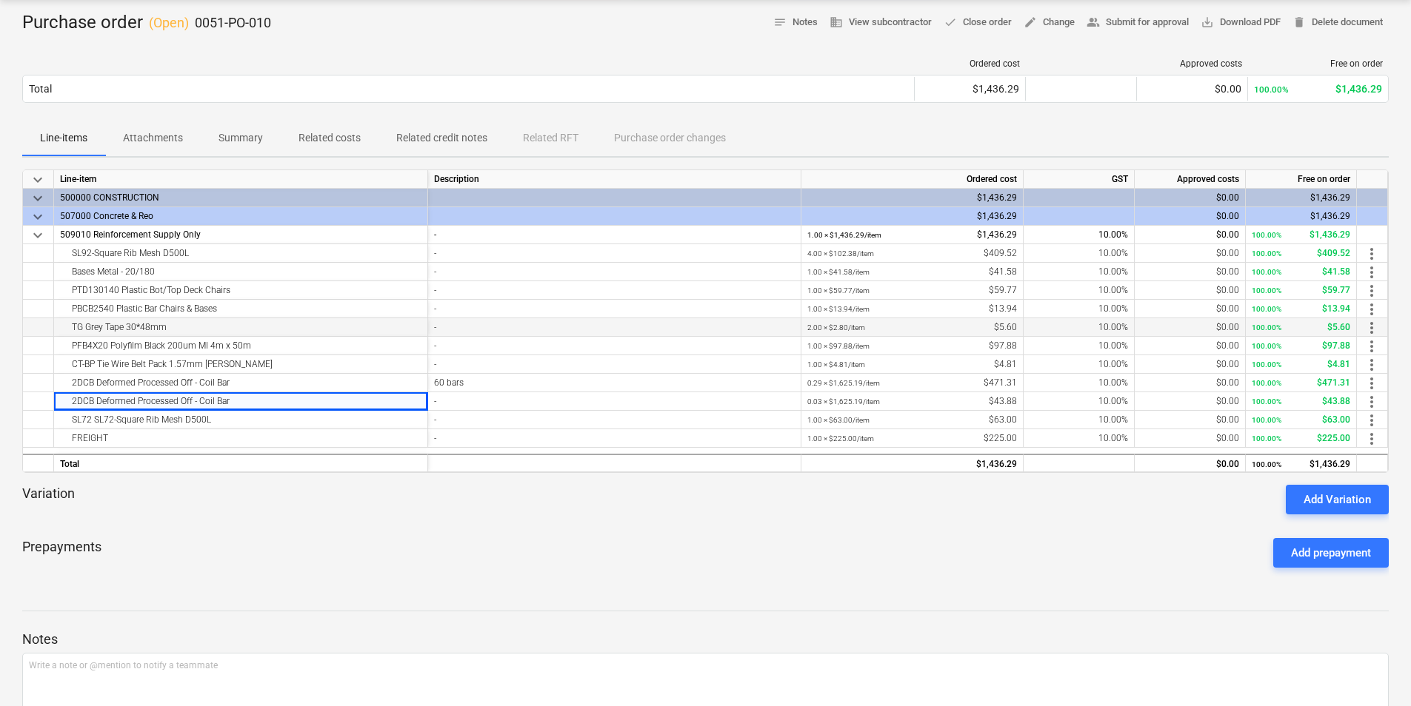
scroll to position [148, 0]
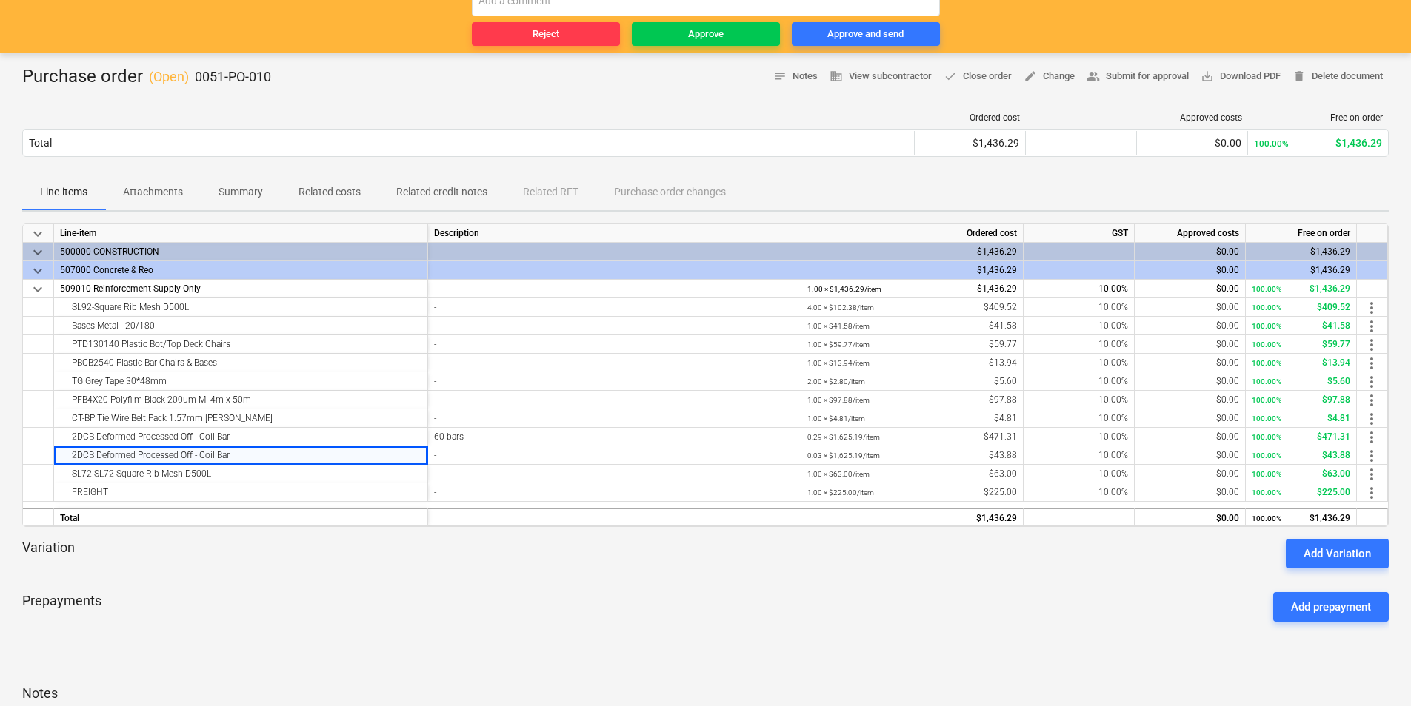
click at [130, 198] on p "Attachments" at bounding box center [153, 192] width 60 height 16
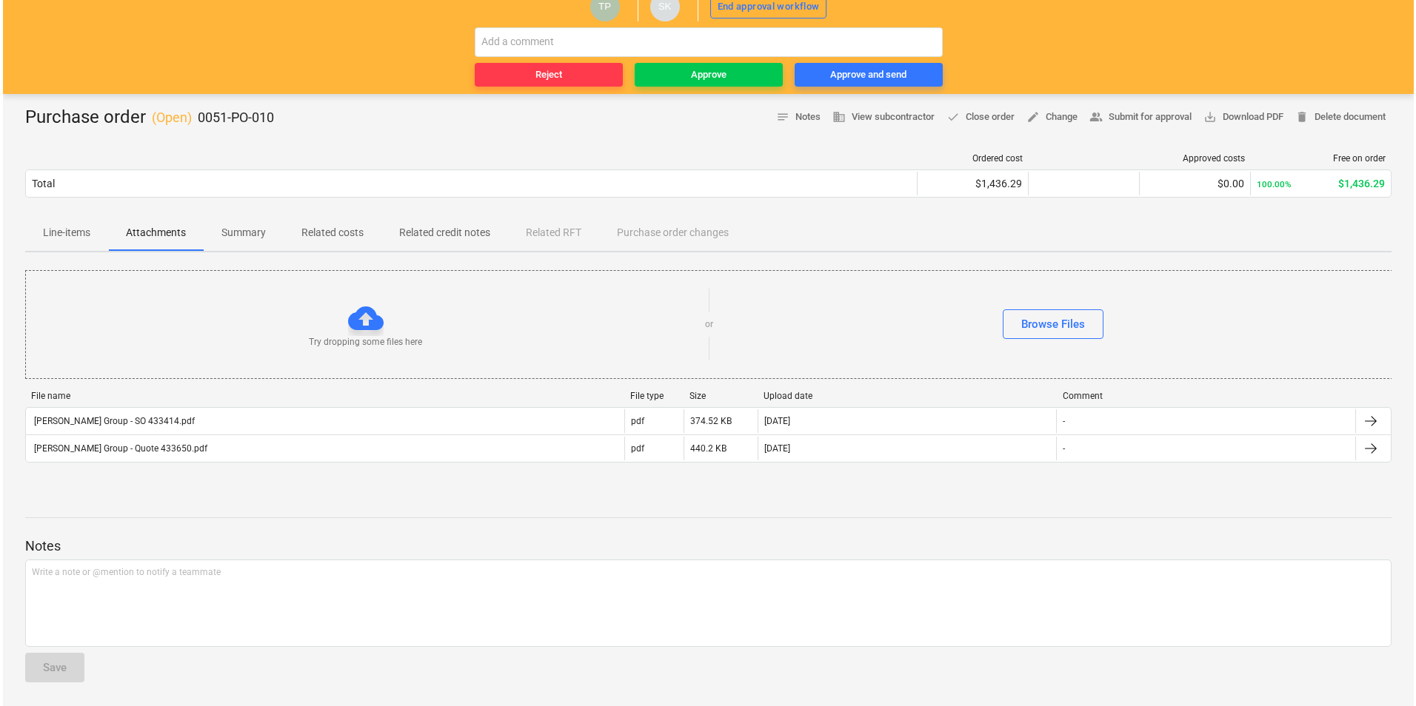
scroll to position [107, 0]
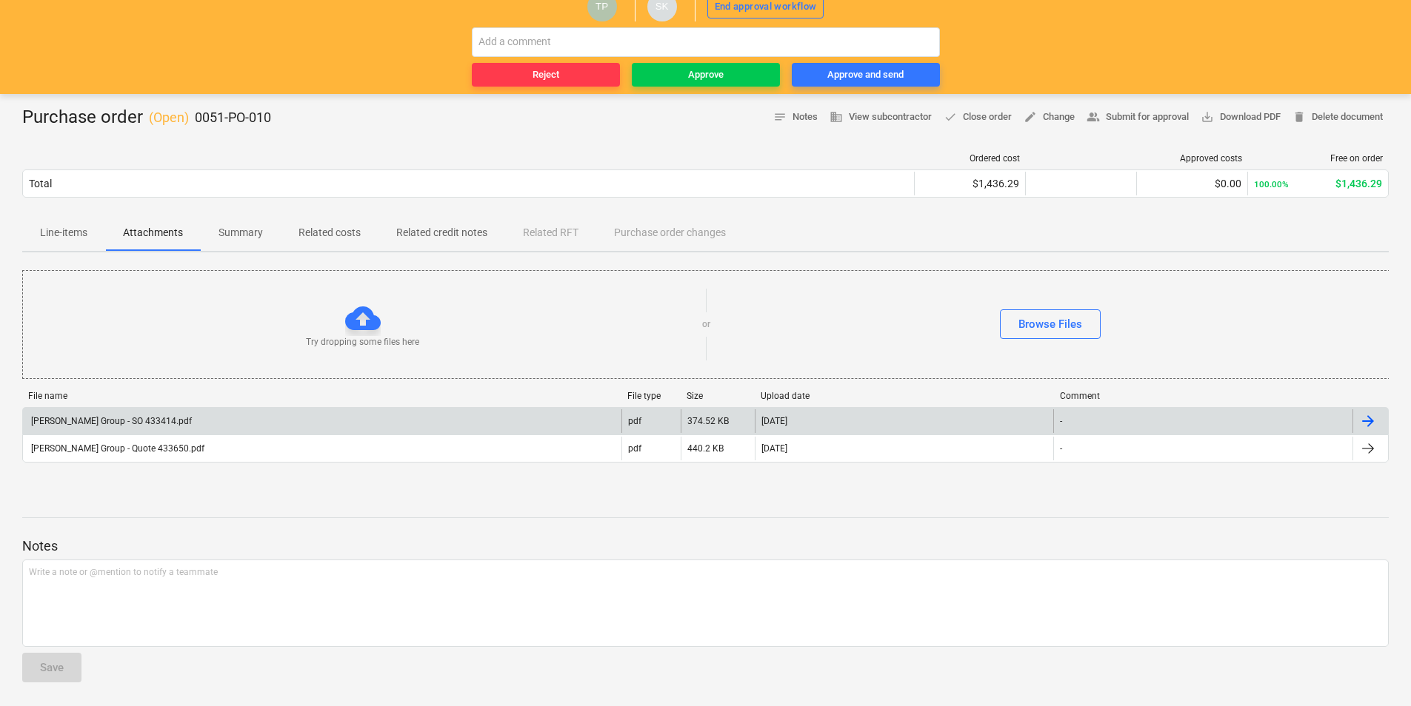
click at [128, 409] on div "[PERSON_NAME] Group - SO 433414.pdf" at bounding box center [322, 421] width 598 height 24
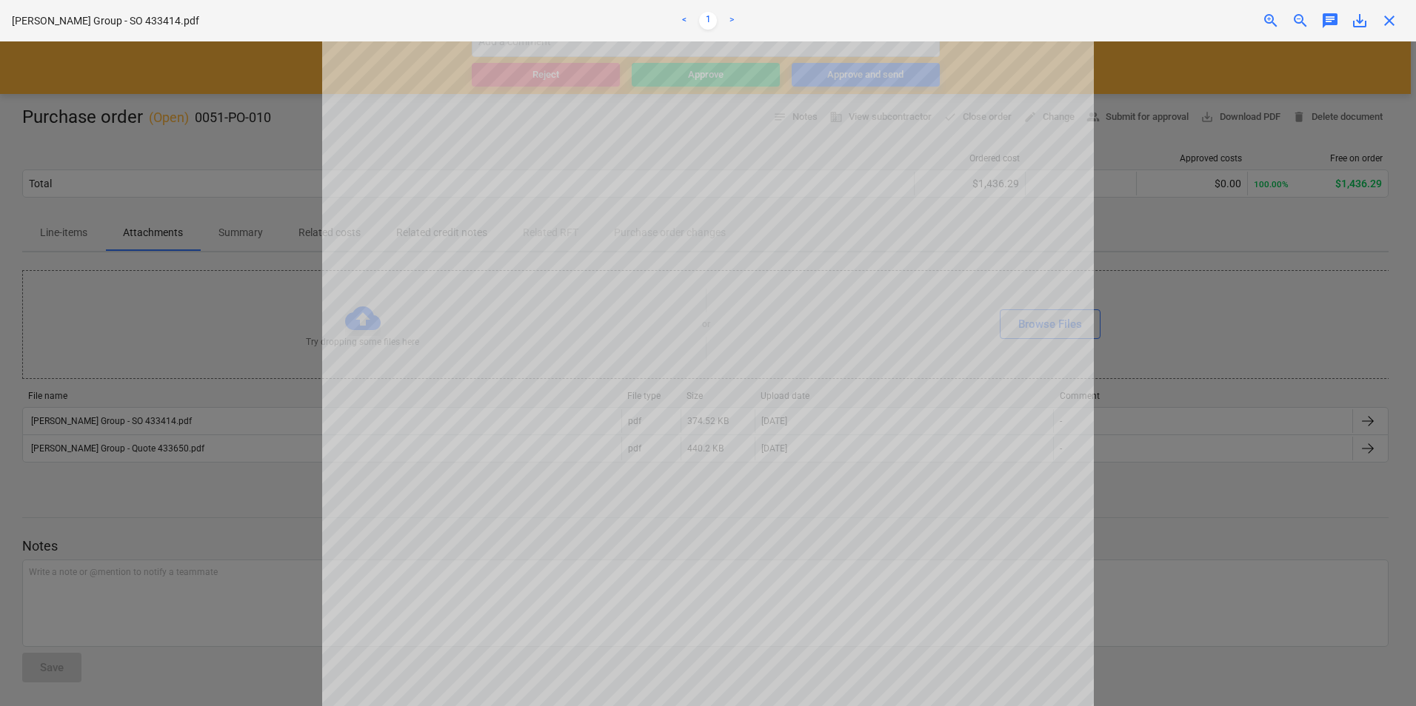
scroll to position [429, 0]
click at [193, 455] on div at bounding box center [708, 373] width 1416 height 665
click at [63, 236] on div at bounding box center [708, 373] width 1416 height 665
click at [107, 233] on div at bounding box center [708, 373] width 1416 height 665
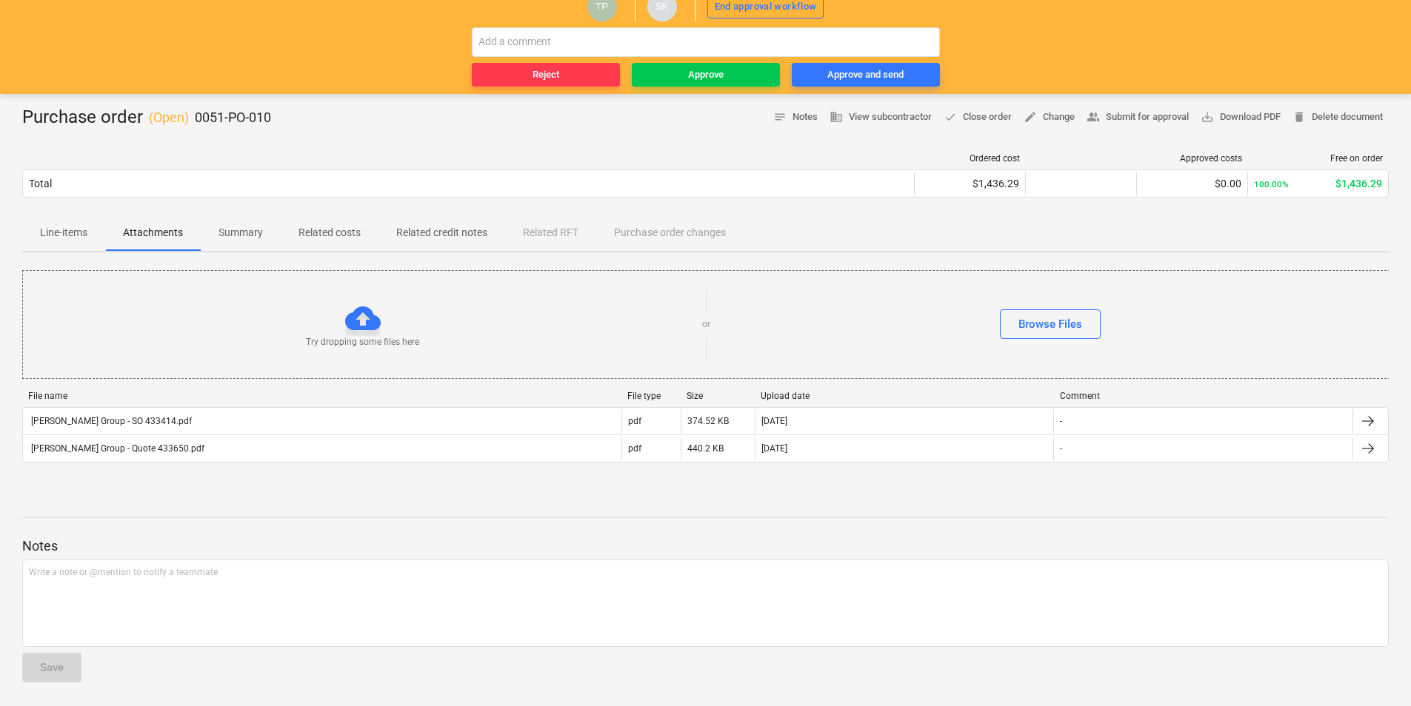
click at [73, 245] on span "Line-items" at bounding box center [63, 233] width 83 height 24
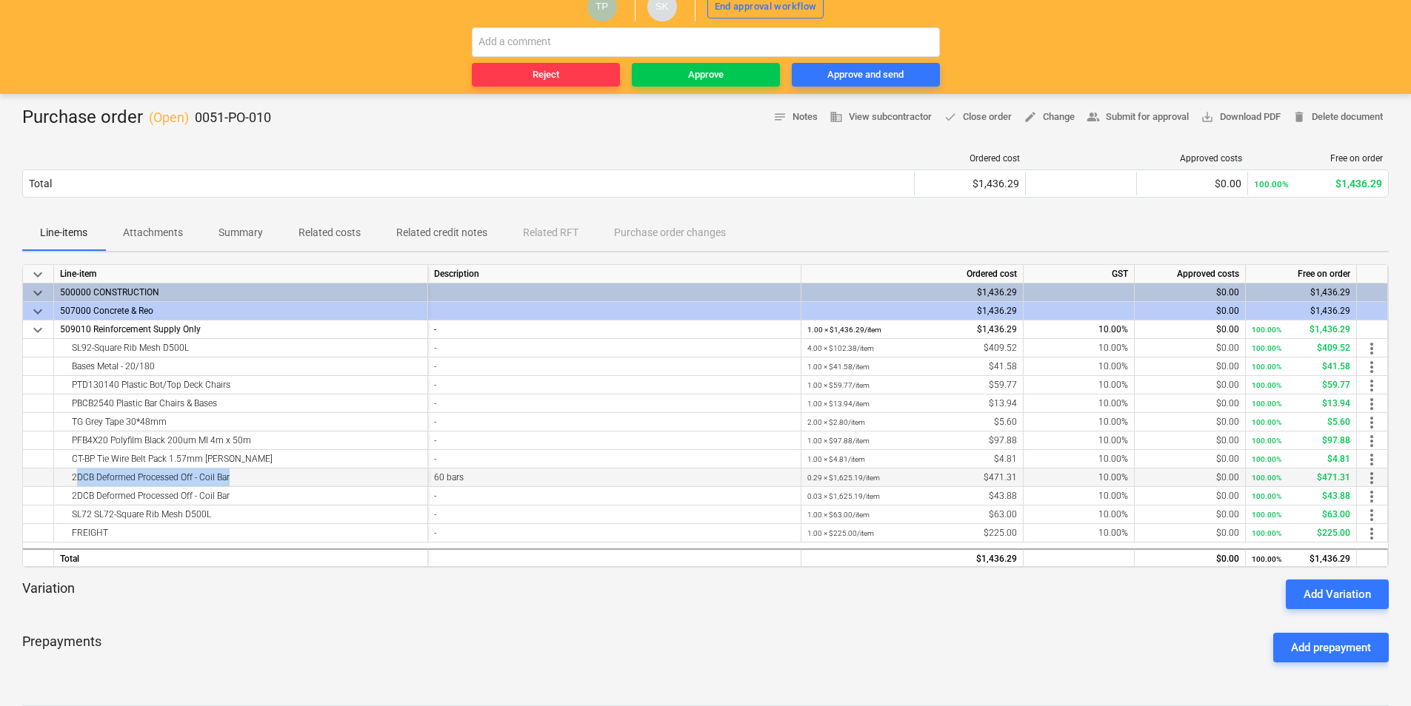
drag, startPoint x: 62, startPoint y: 481, endPoint x: 224, endPoint y: 482, distance: 161.4
click at [224, 482] on div "2DCB Deformed Processed Off - Coil Bar" at bounding box center [240, 478] width 361 height 18
drag, startPoint x: 476, startPoint y: 480, endPoint x: 464, endPoint y: 479, distance: 11.9
click at [464, 479] on div "60 bars" at bounding box center [614, 478] width 361 height 19
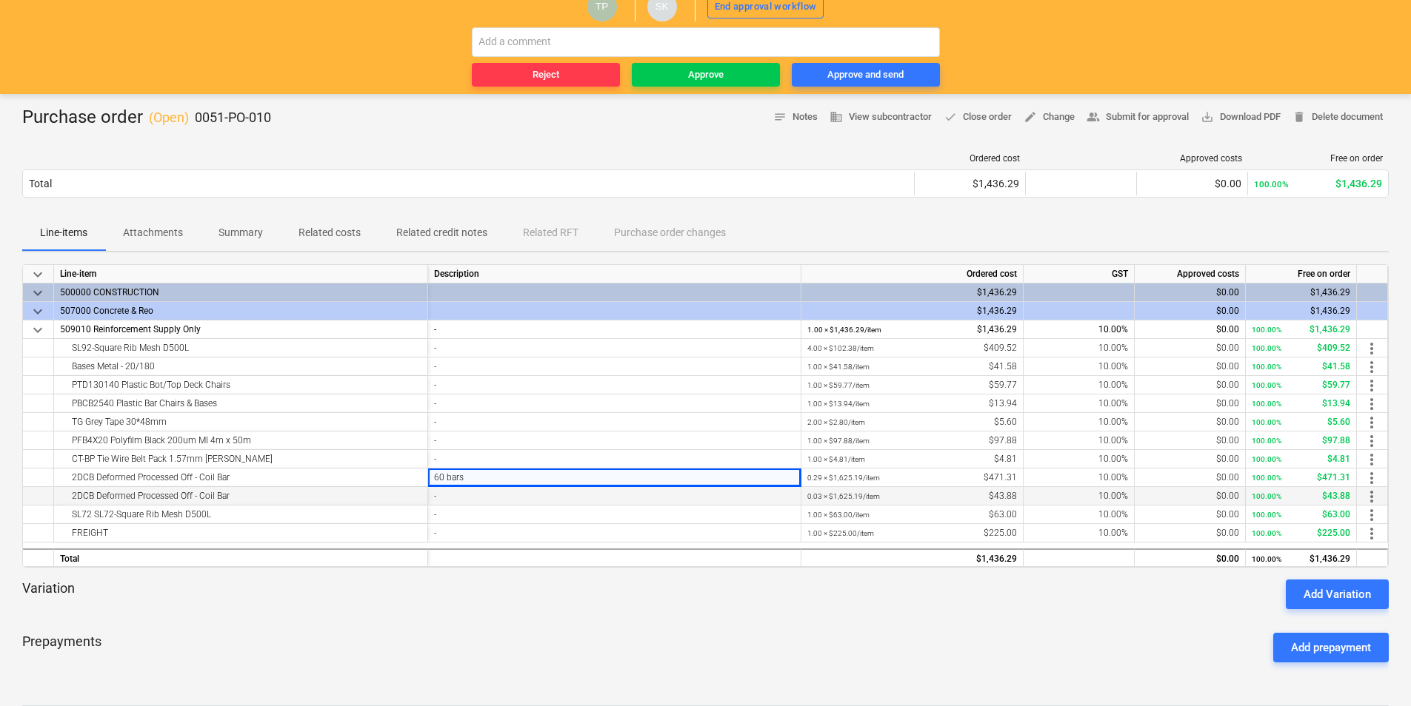
drag, startPoint x: 68, startPoint y: 499, endPoint x: 275, endPoint y: 501, distance: 206.6
click at [275, 501] on div "2DCB Deformed Processed Off - Coil Bar" at bounding box center [240, 496] width 361 height 18
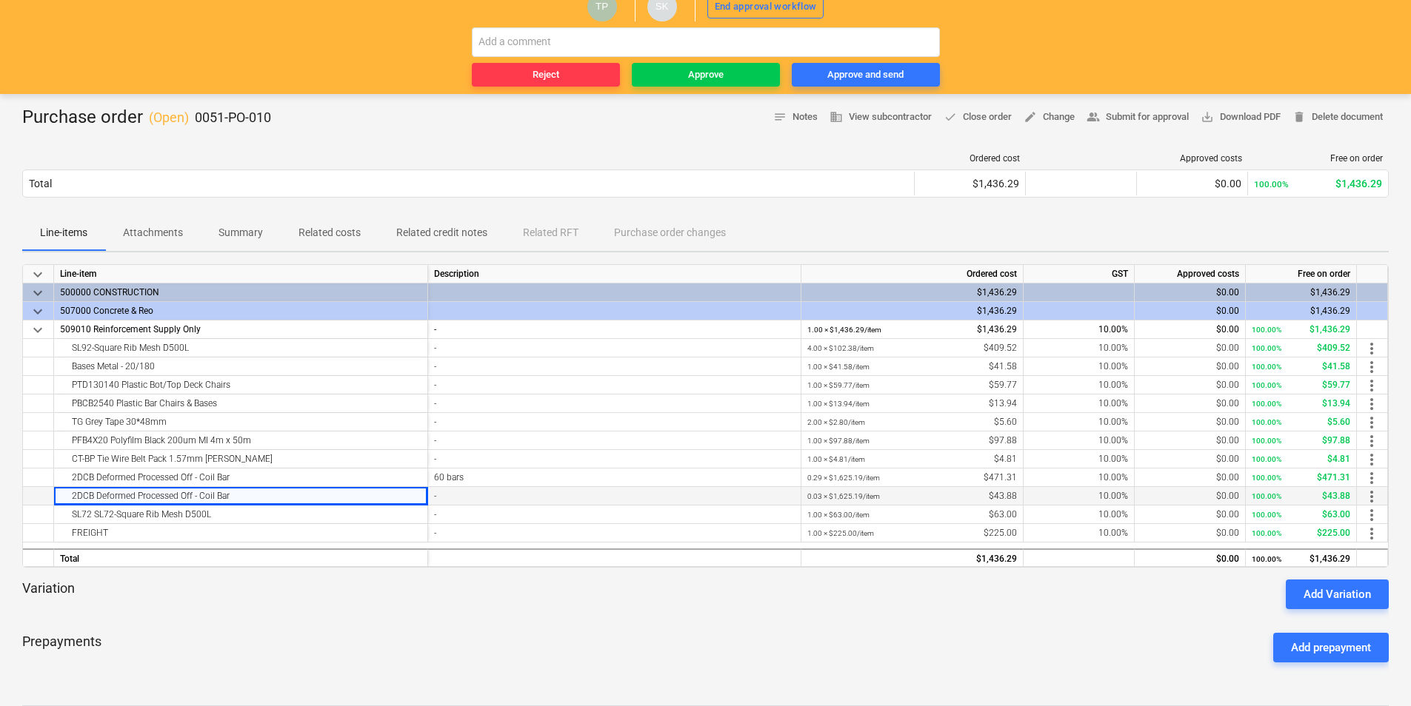
drag, startPoint x: 275, startPoint y: 501, endPoint x: 272, endPoint y: 492, distance: 9.2
click at [272, 492] on div "2DCB Deformed Processed Off - Coil Bar" at bounding box center [240, 496] width 361 height 18
click at [134, 221] on button "Attachments" at bounding box center [153, 233] width 96 height 36
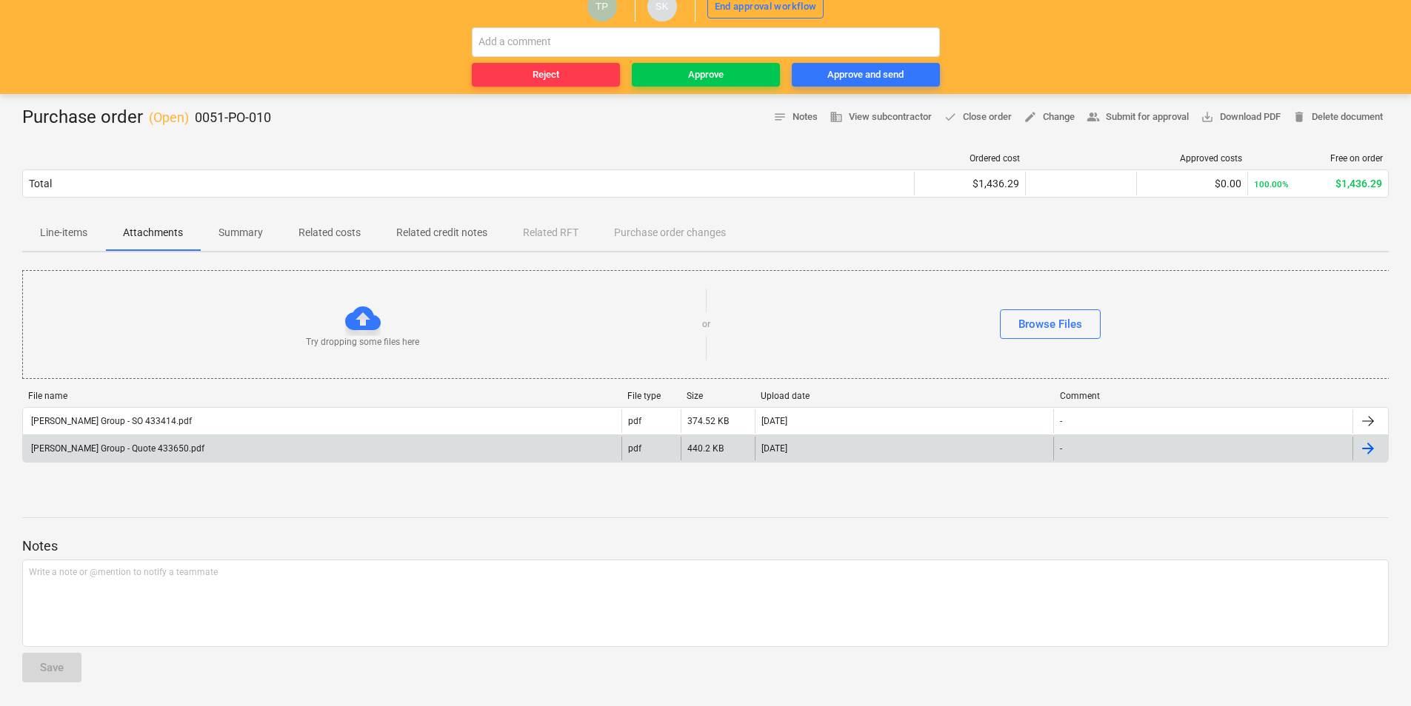
click at [96, 447] on div "[PERSON_NAME] Group - Quote 433650.pdf" at bounding box center [116, 449] width 175 height 10
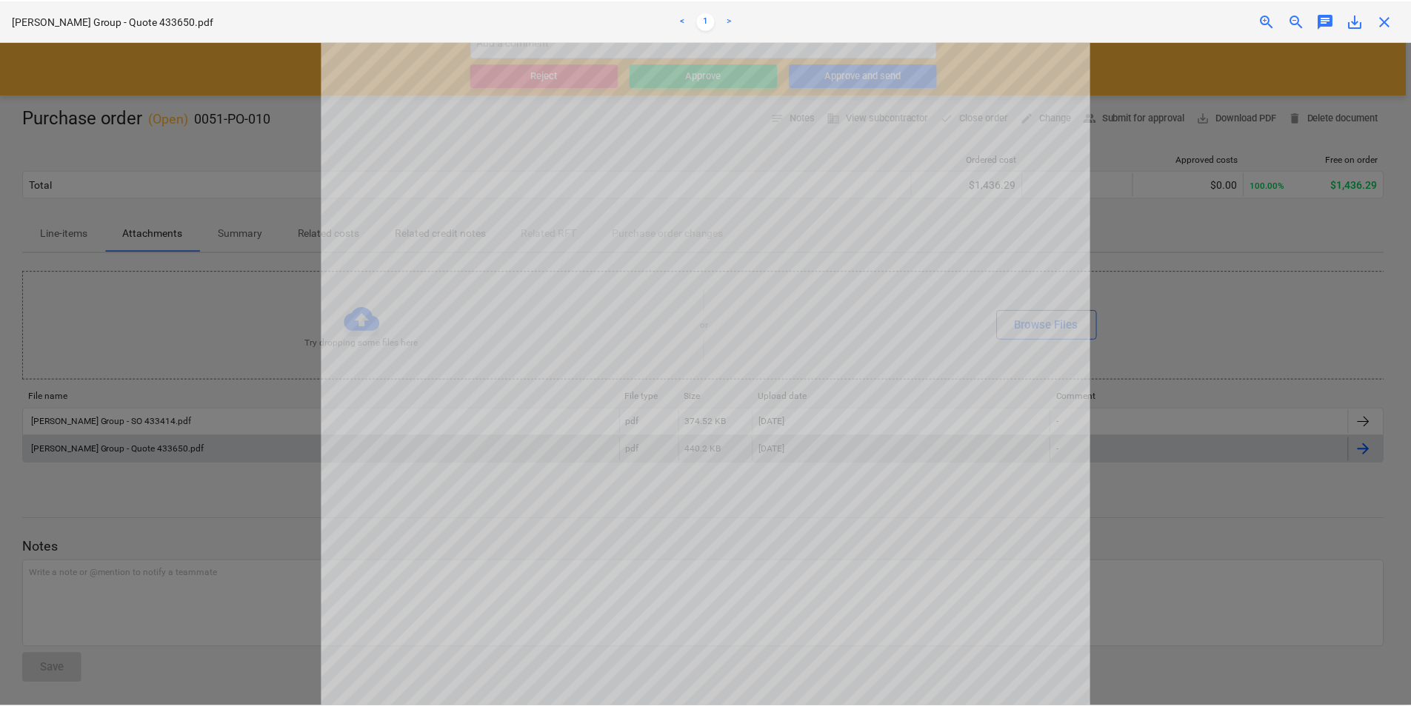
scroll to position [222, 0]
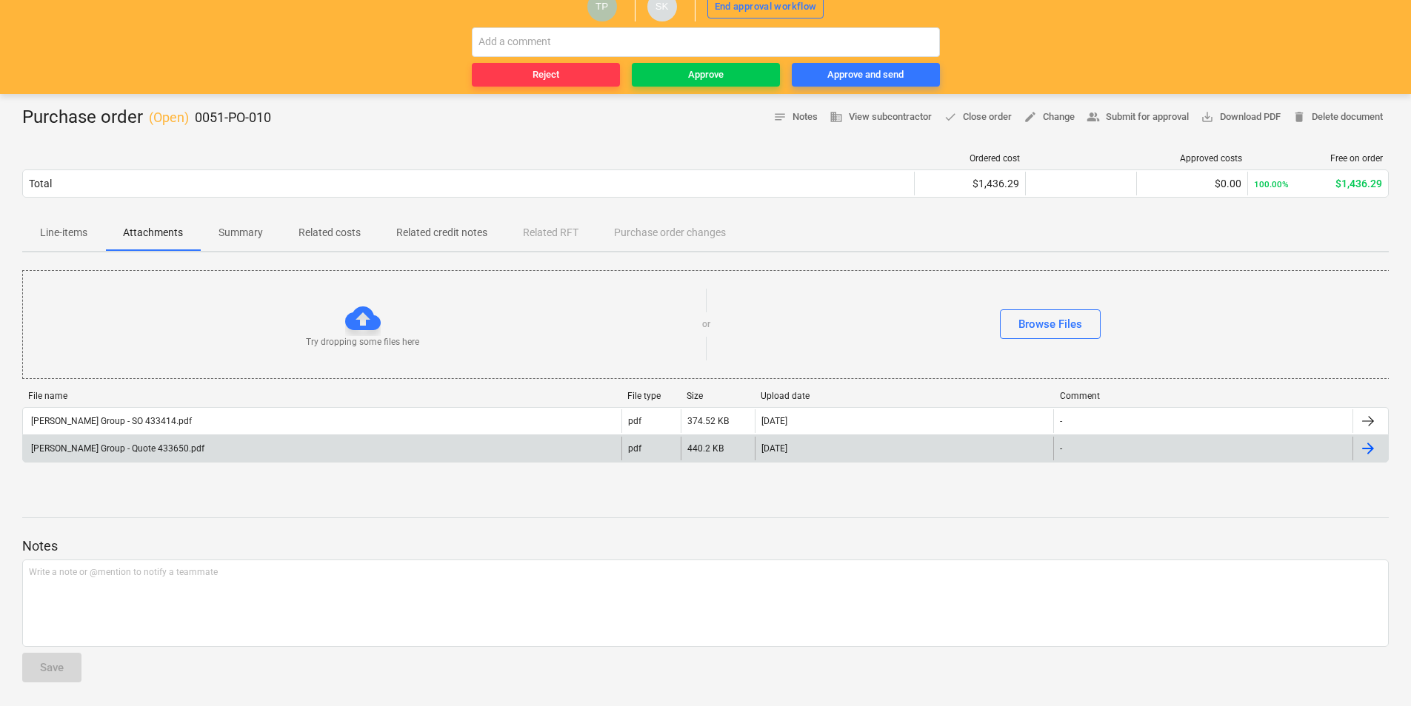
click at [53, 230] on p "Line-items" at bounding box center [63, 233] width 47 height 16
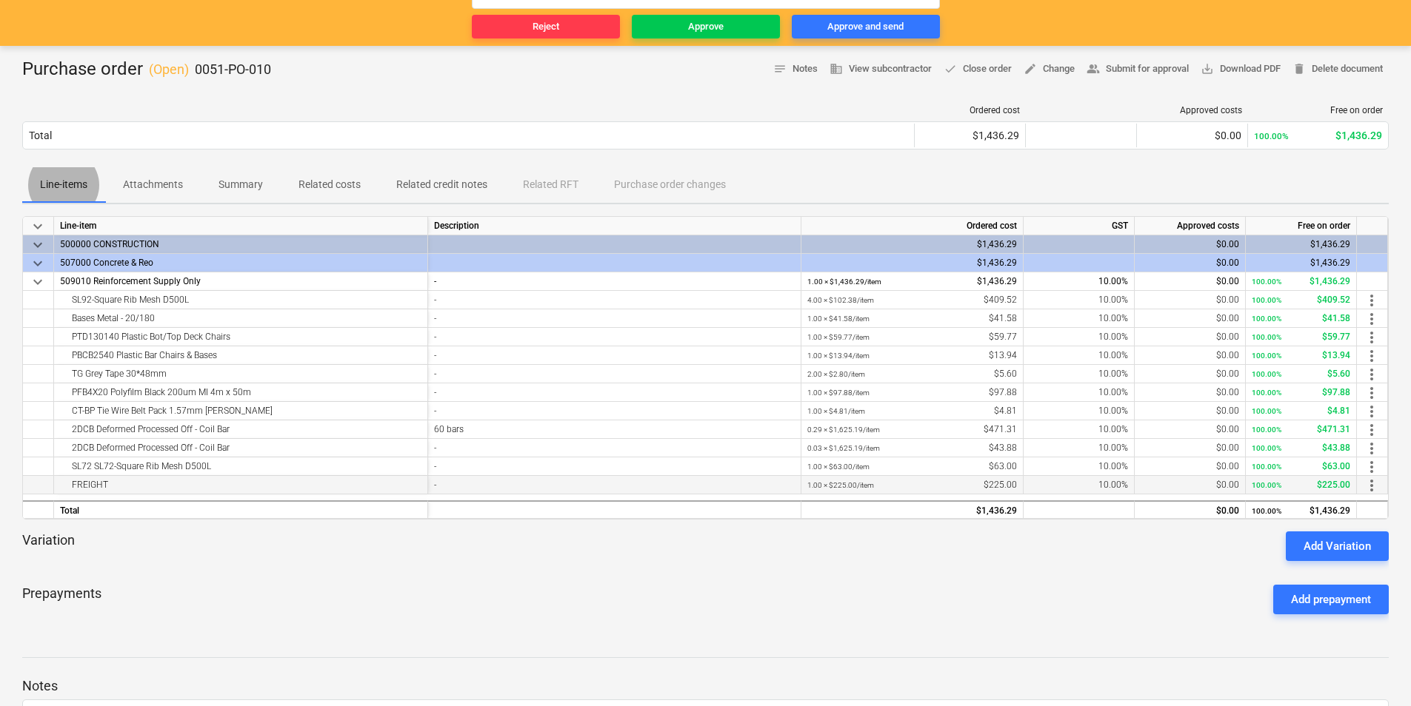
scroll to position [181, 0]
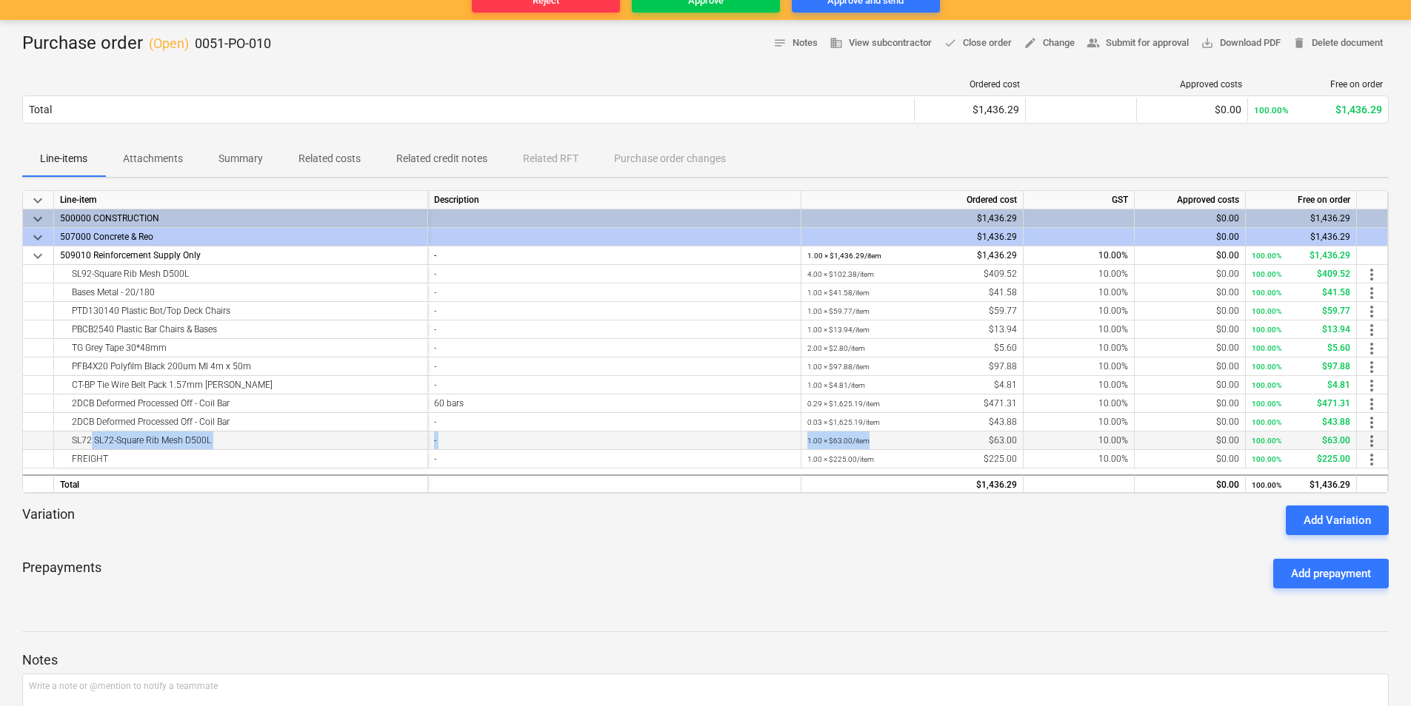
drag, startPoint x: 124, startPoint y: 441, endPoint x: 960, endPoint y: 435, distance: 836.0
click at [0, 0] on div "SL72 SL72-Square Rib Mesh D500L - 1.00 × $63.00 / item $63.00 10.00% $0.00 100.…" at bounding box center [0, 0] width 0 height 0
drag, startPoint x: 67, startPoint y: 455, endPoint x: 874, endPoint y: 452, distance: 806.4
click at [0, 0] on div "FREIGHT - 1.00 × $225.00 / item $225.00 10.00% $0.00 100.00% $225.00 more_vert" at bounding box center [0, 0] width 0 height 0
click at [876, 452] on div "1.00 × $225.00 / item $225.00" at bounding box center [912, 459] width 210 height 19
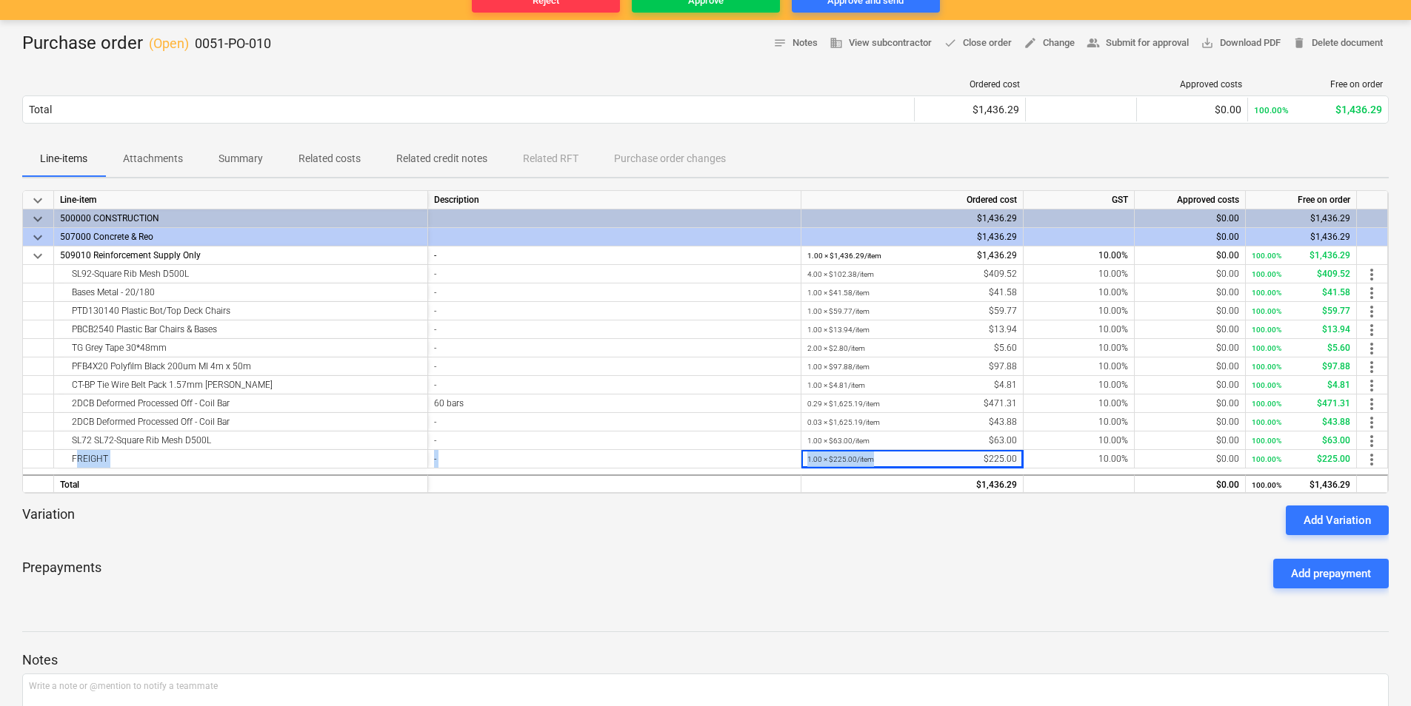
drag, startPoint x: 152, startPoint y: 464, endPoint x: 160, endPoint y: 474, distance: 13.2
click at [153, 464] on div "FREIGHT" at bounding box center [240, 459] width 361 height 18
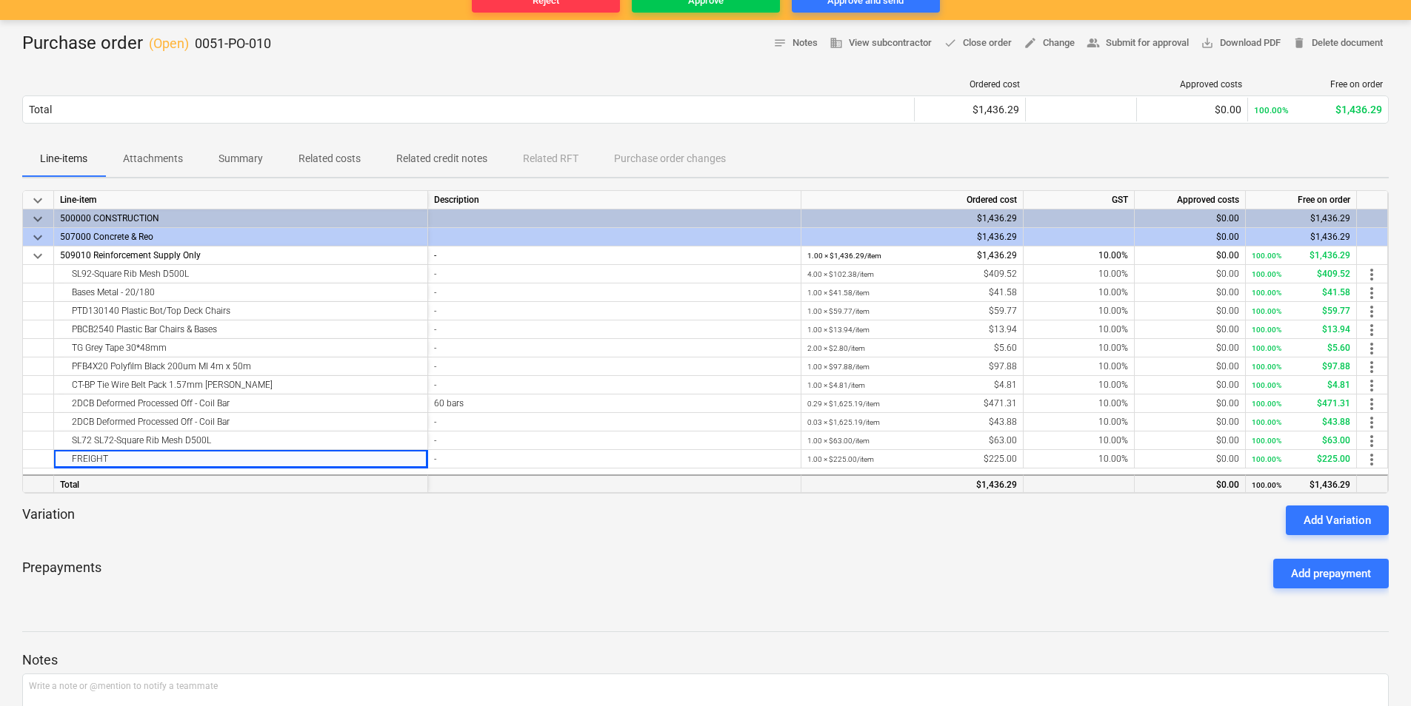
click at [167, 485] on div "Total" at bounding box center [241, 484] width 374 height 19
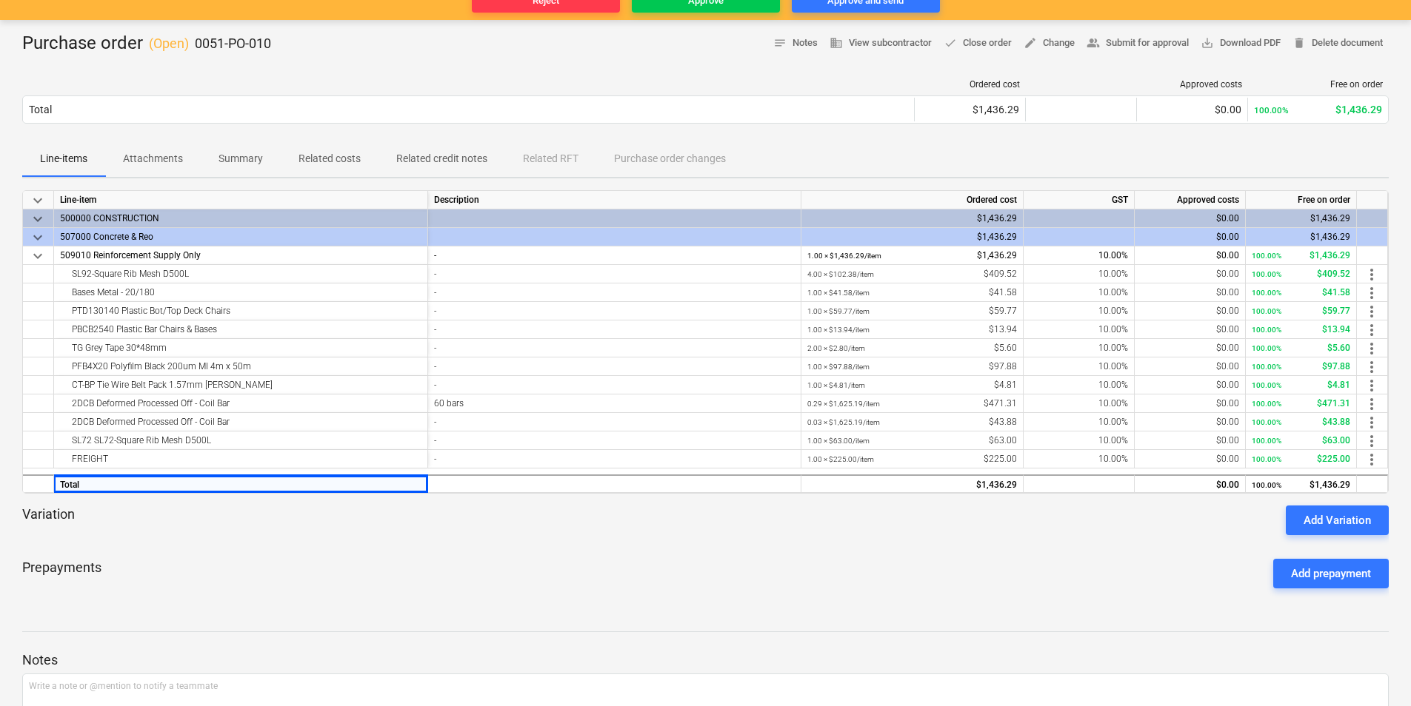
click at [201, 504] on div at bounding box center [705, 500] width 1366 height 12
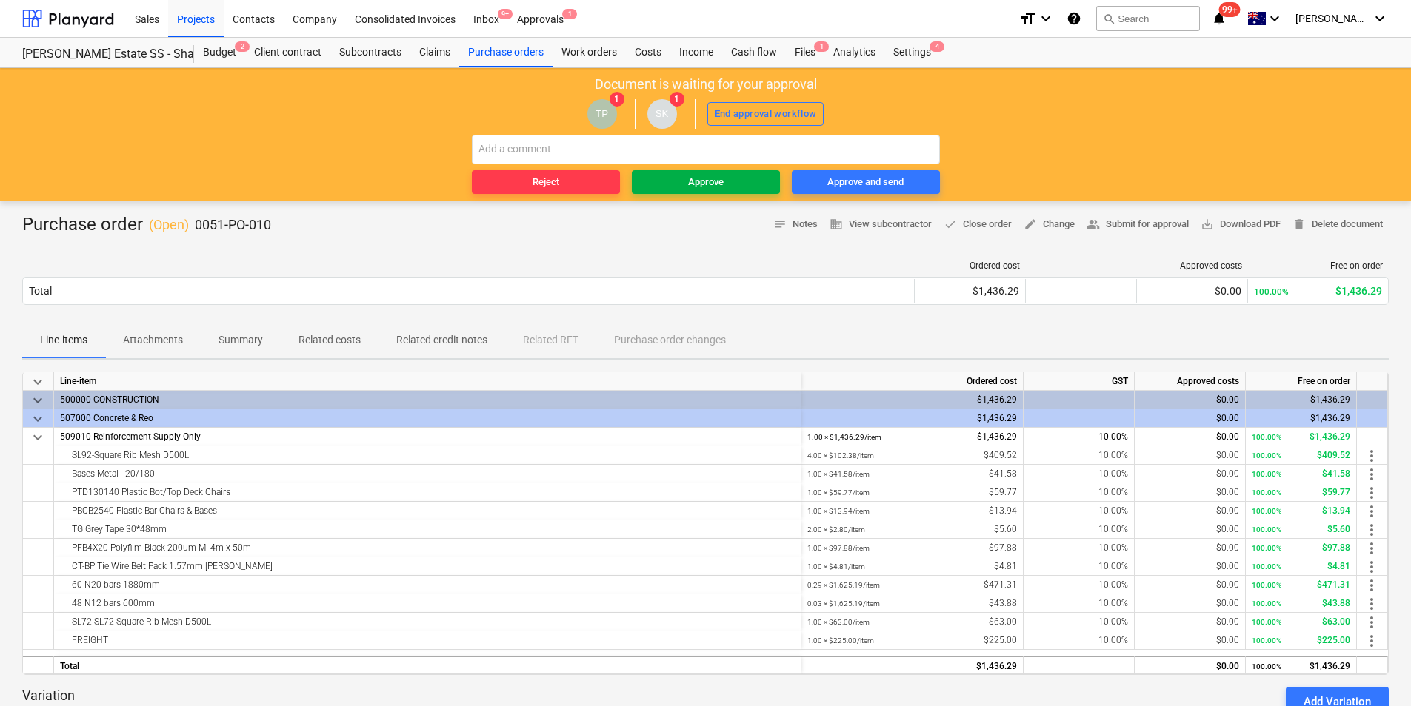
click at [683, 187] on span "Approve" at bounding box center [706, 182] width 136 height 17
